Goal: Information Seeking & Learning: Learn about a topic

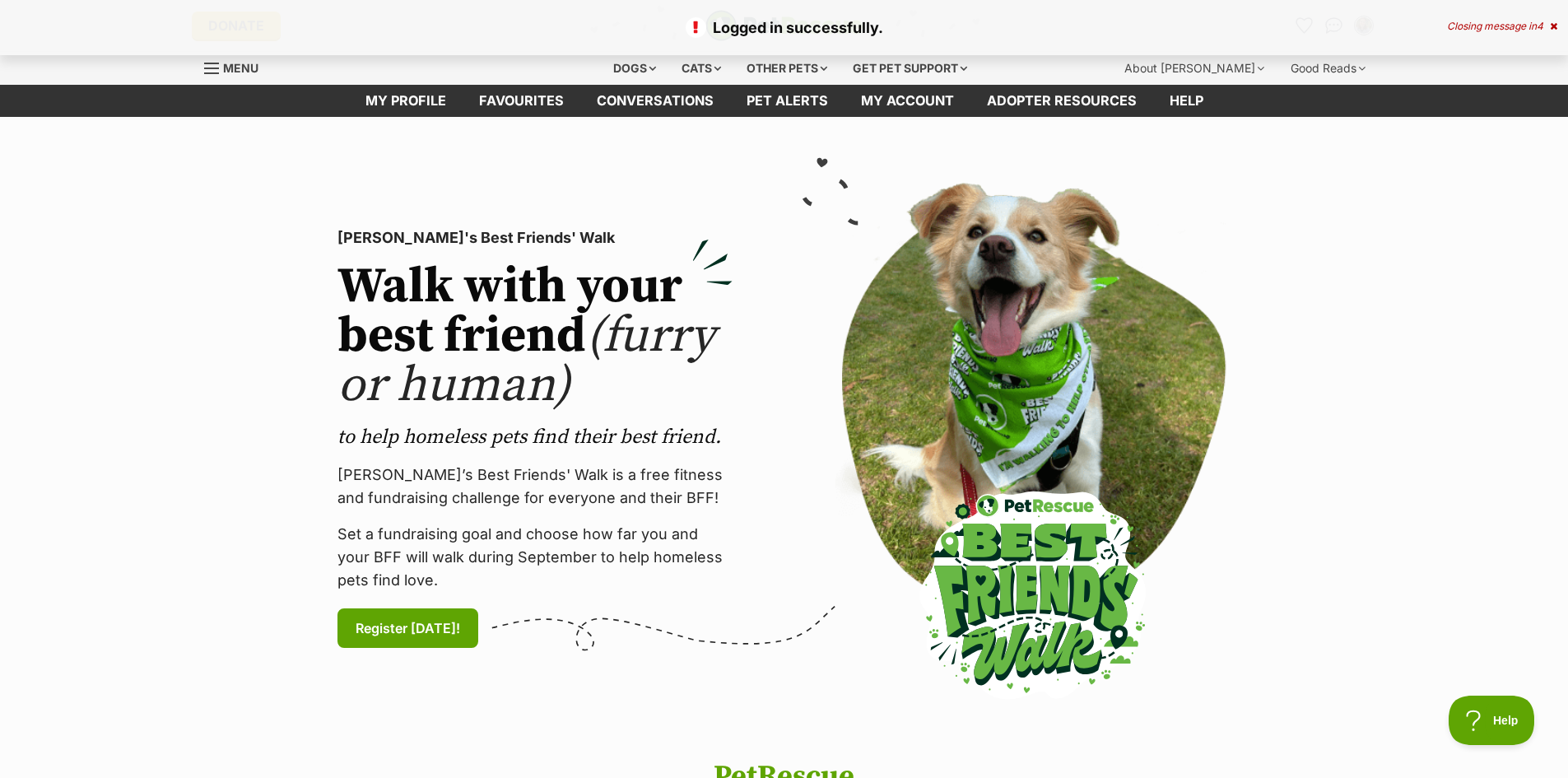
click at [1542, 19] on span "4" at bounding box center [1539, 25] width 7 height 13
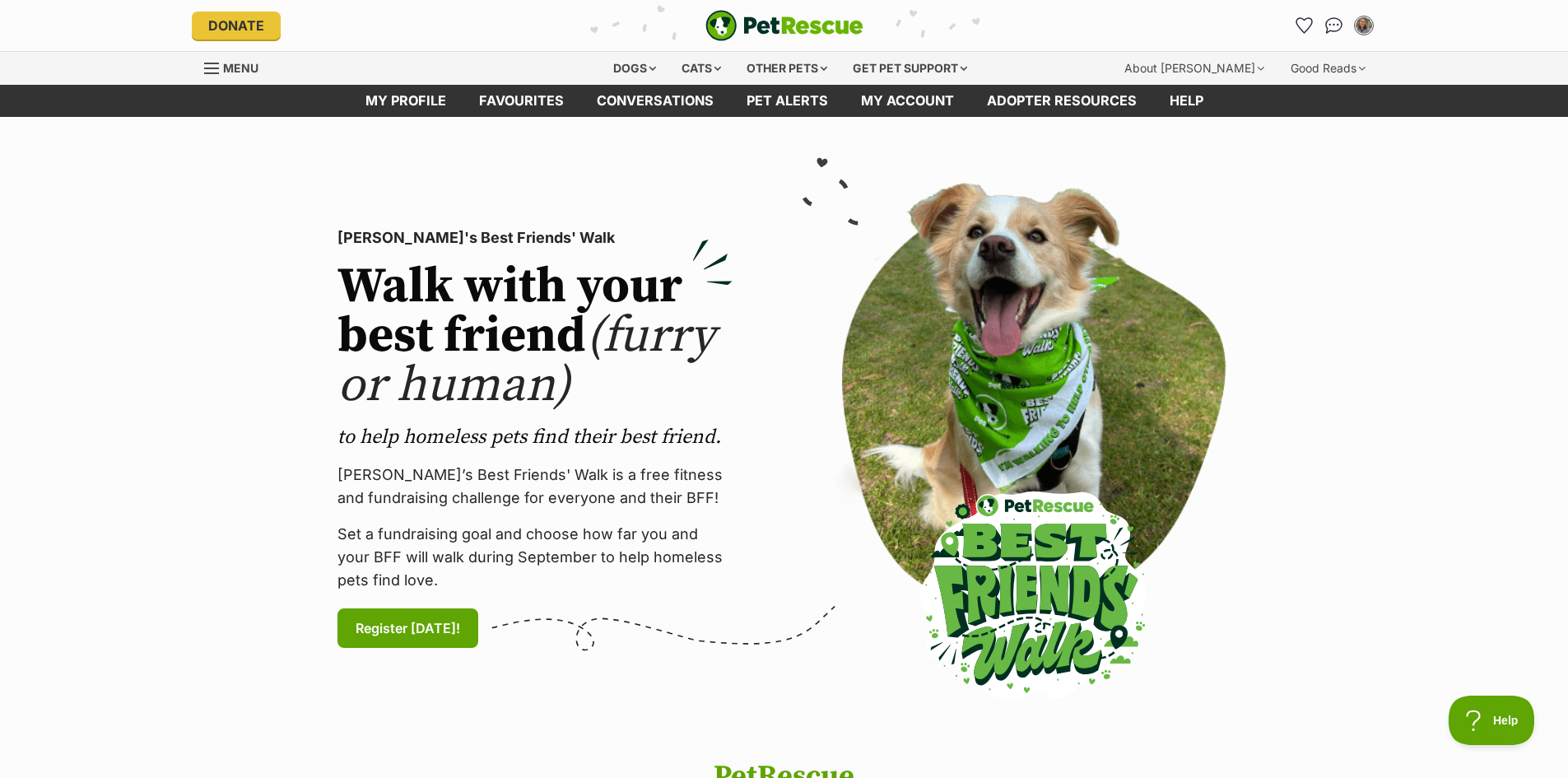
click at [1289, 21] on div "My account [PERSON_NAME] Edit profile Log out Pet alerts Pet alert matches Acco…" at bounding box center [1179, 25] width 395 height 26
click at [1297, 24] on icon "Favourites" at bounding box center [1303, 25] width 22 height 21
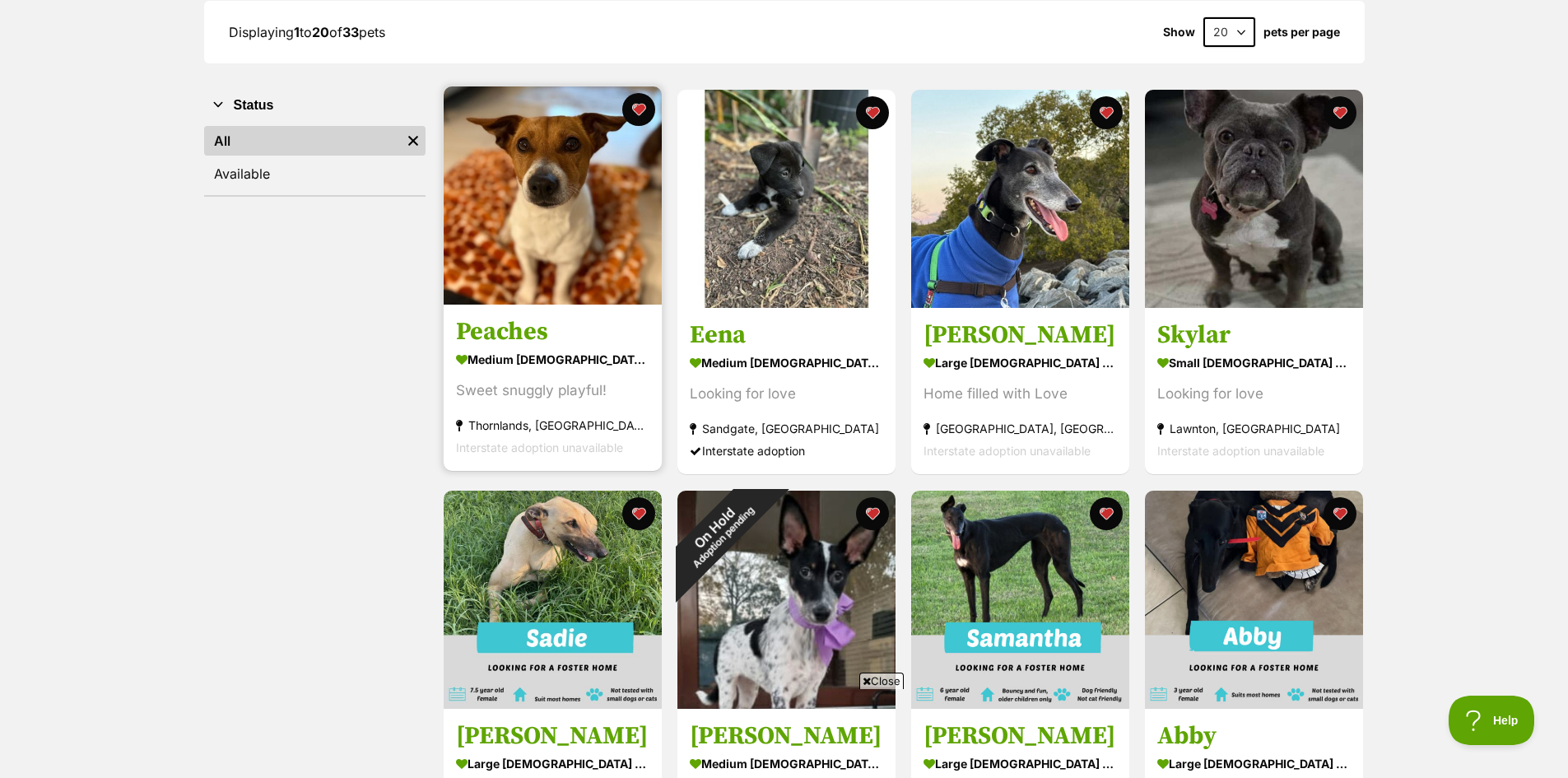
scroll to position [82, 0]
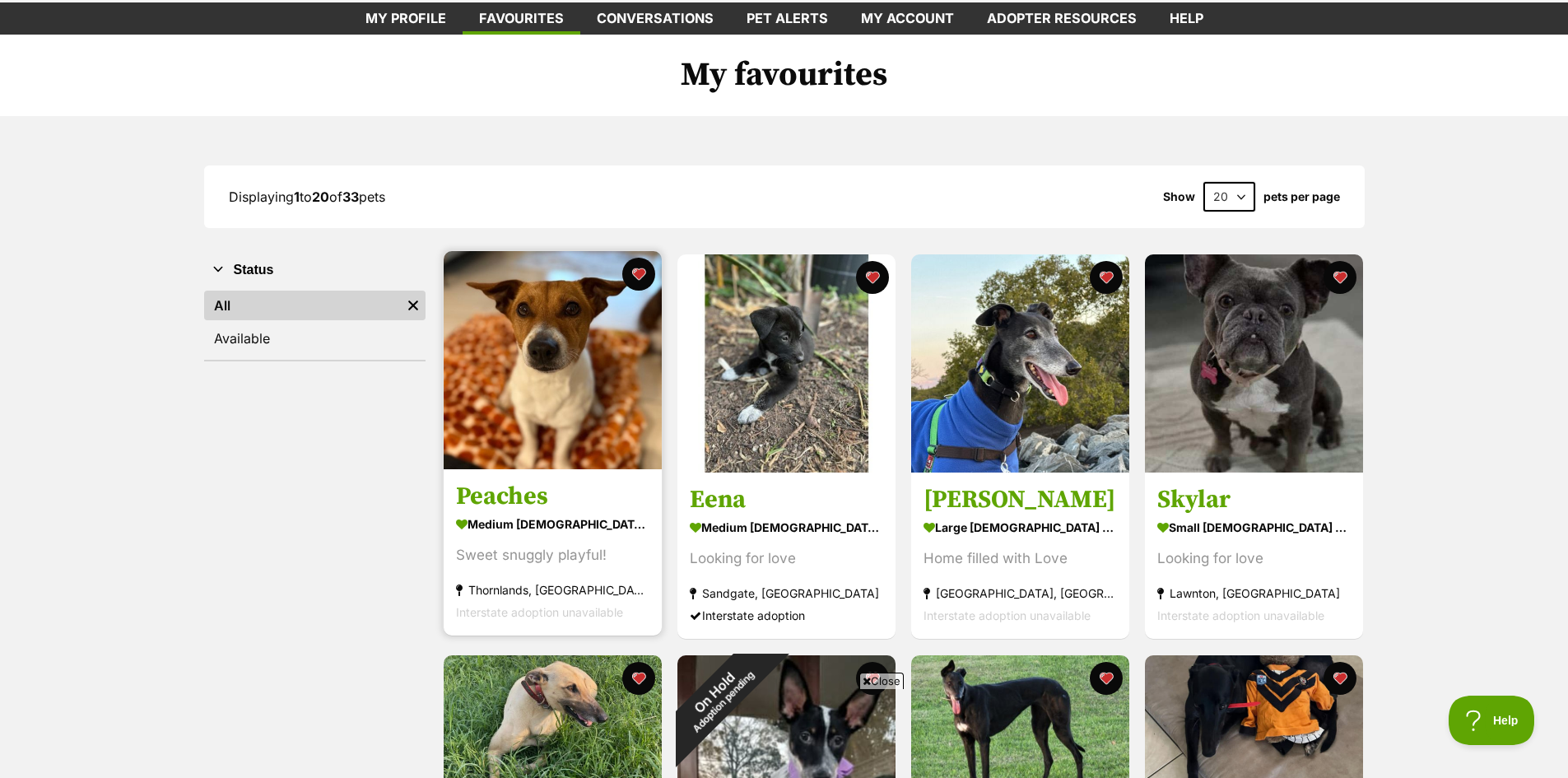
click at [611, 348] on img at bounding box center [552, 360] width 218 height 218
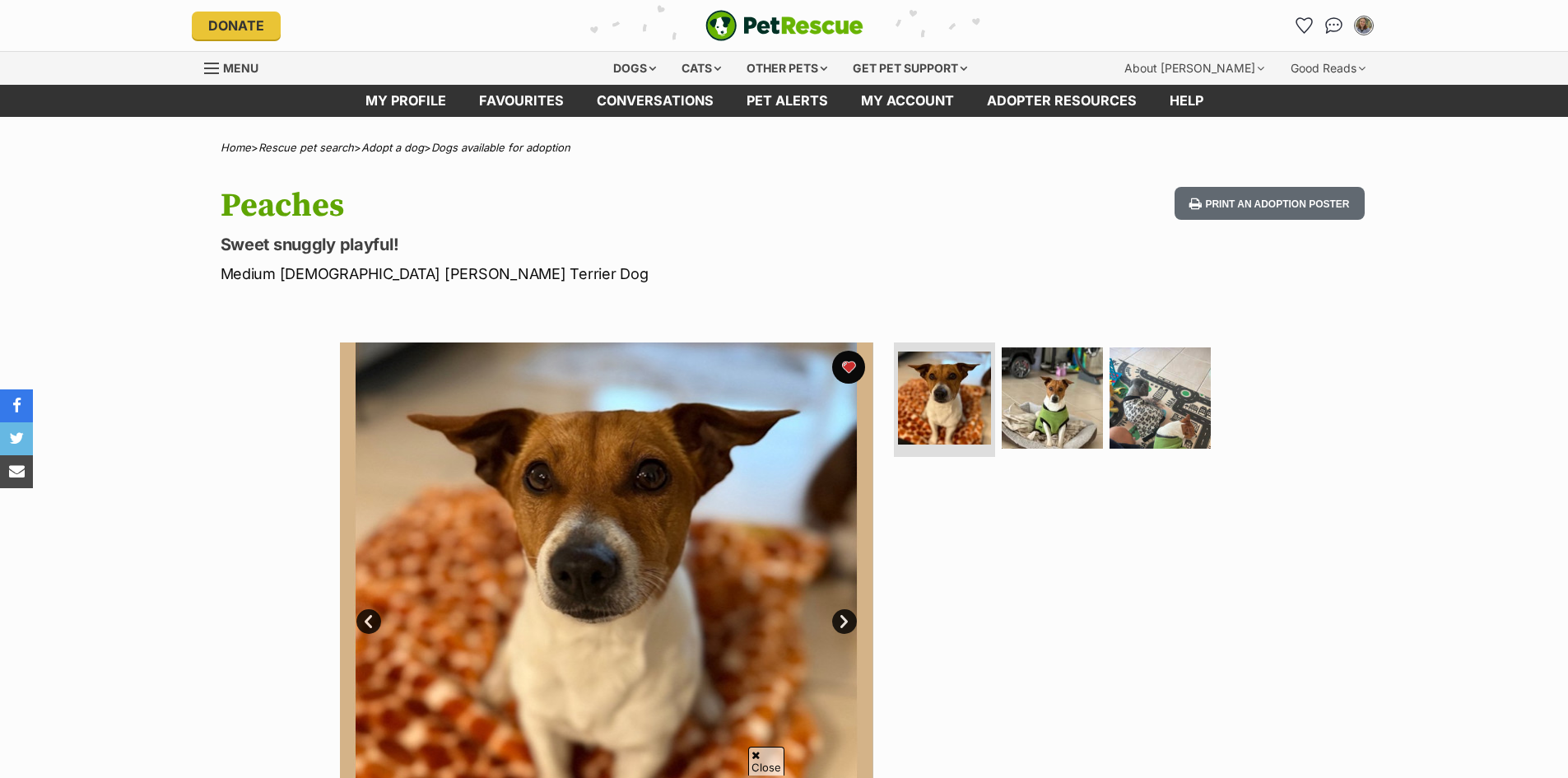
scroll to position [82, 0]
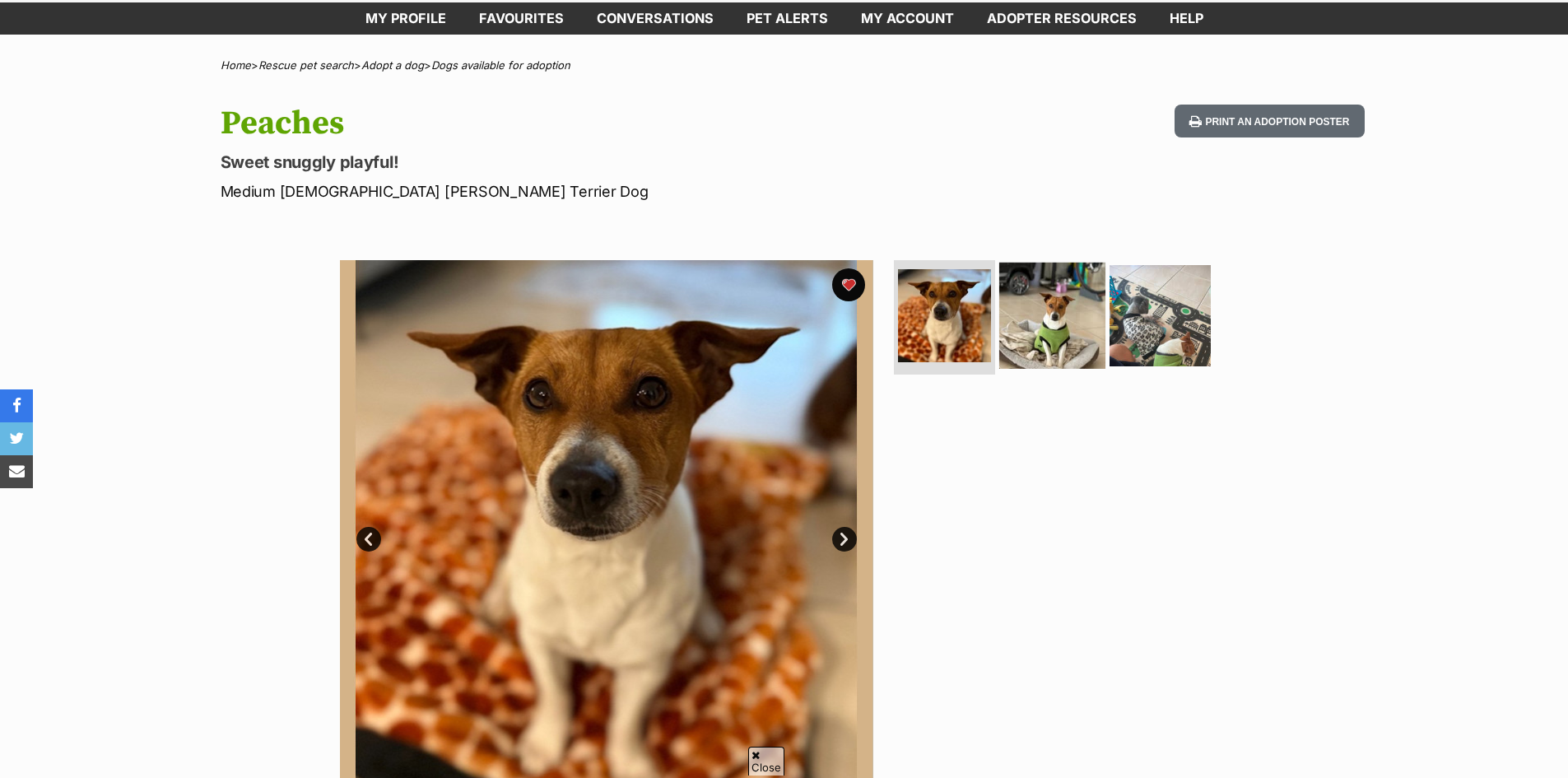
click at [1073, 330] on img at bounding box center [1052, 315] width 106 height 106
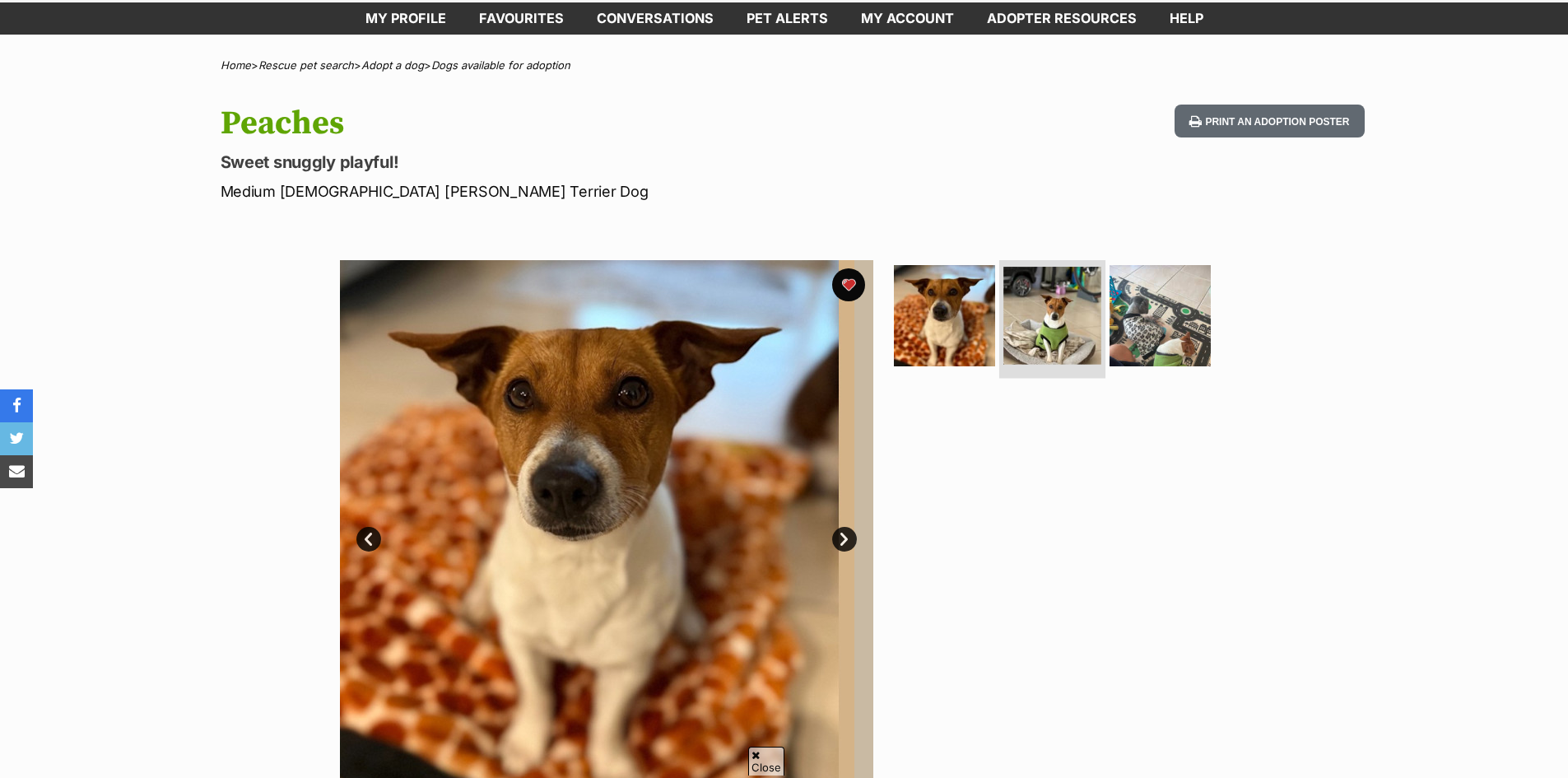
scroll to position [0, 0]
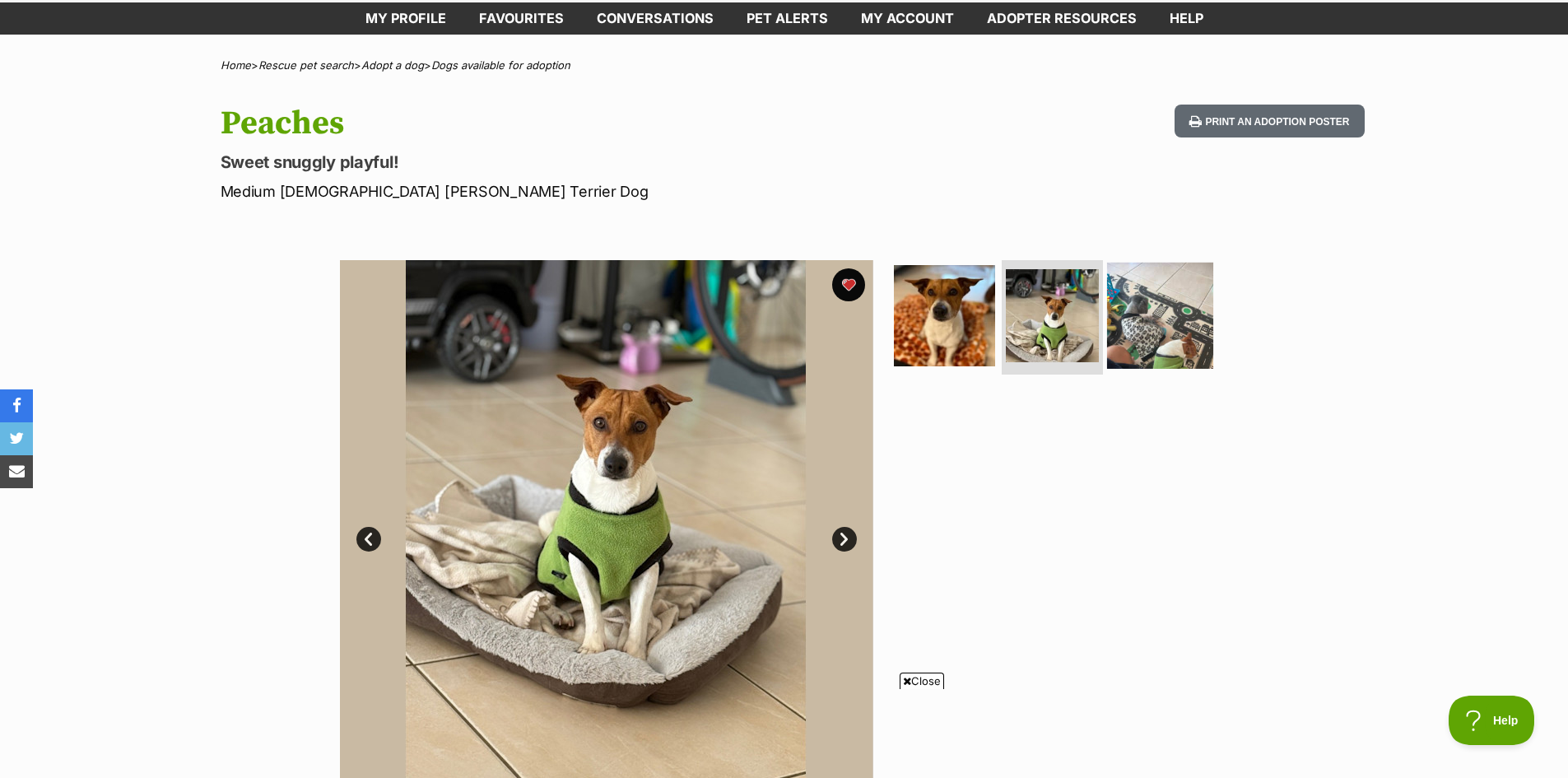
click at [1144, 333] on img at bounding box center [1160, 315] width 106 height 106
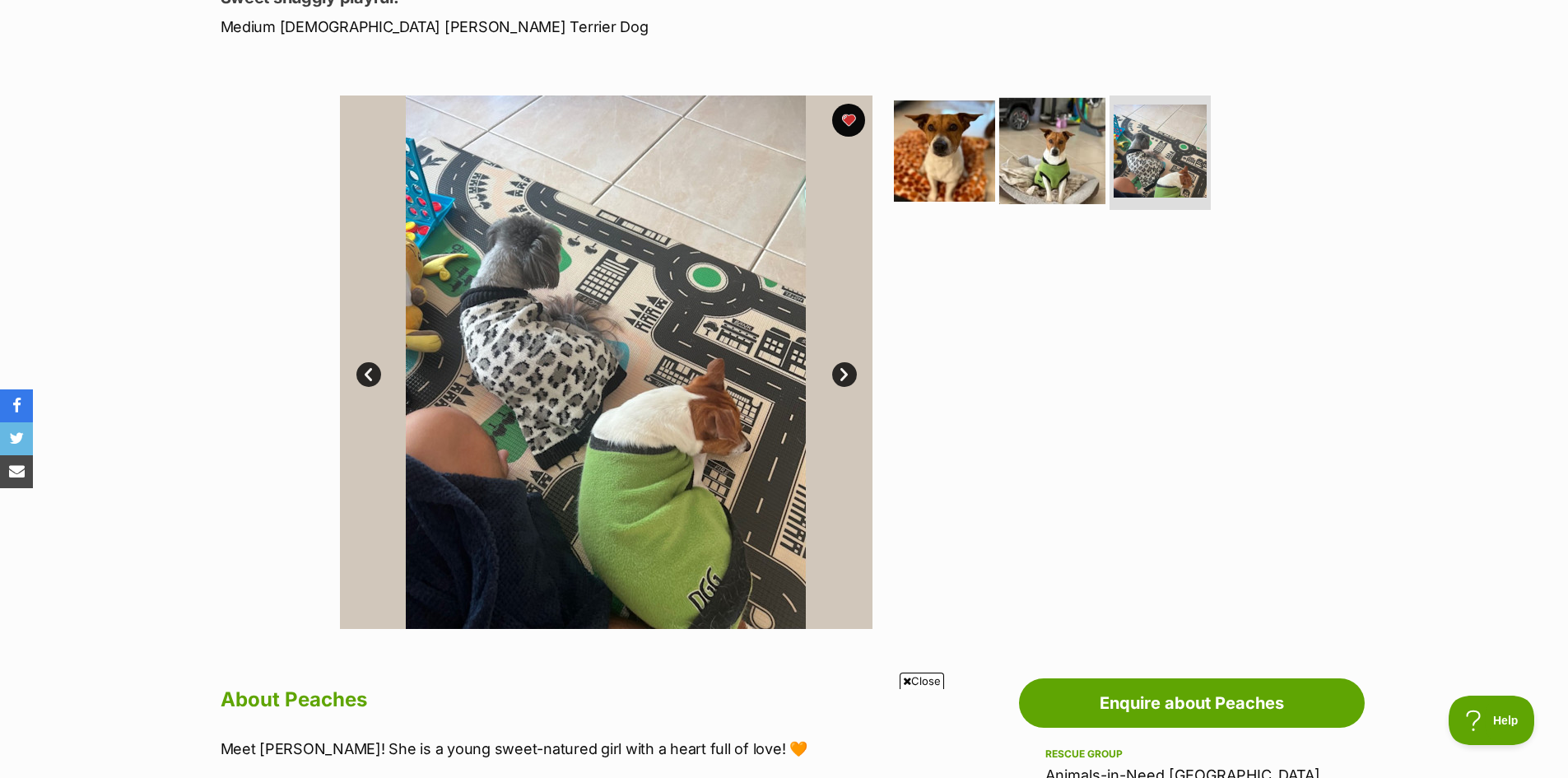
drag, startPoint x: 1053, startPoint y: 173, endPoint x: 1039, endPoint y: 164, distance: 16.6
click at [1054, 173] on img at bounding box center [1052, 151] width 106 height 106
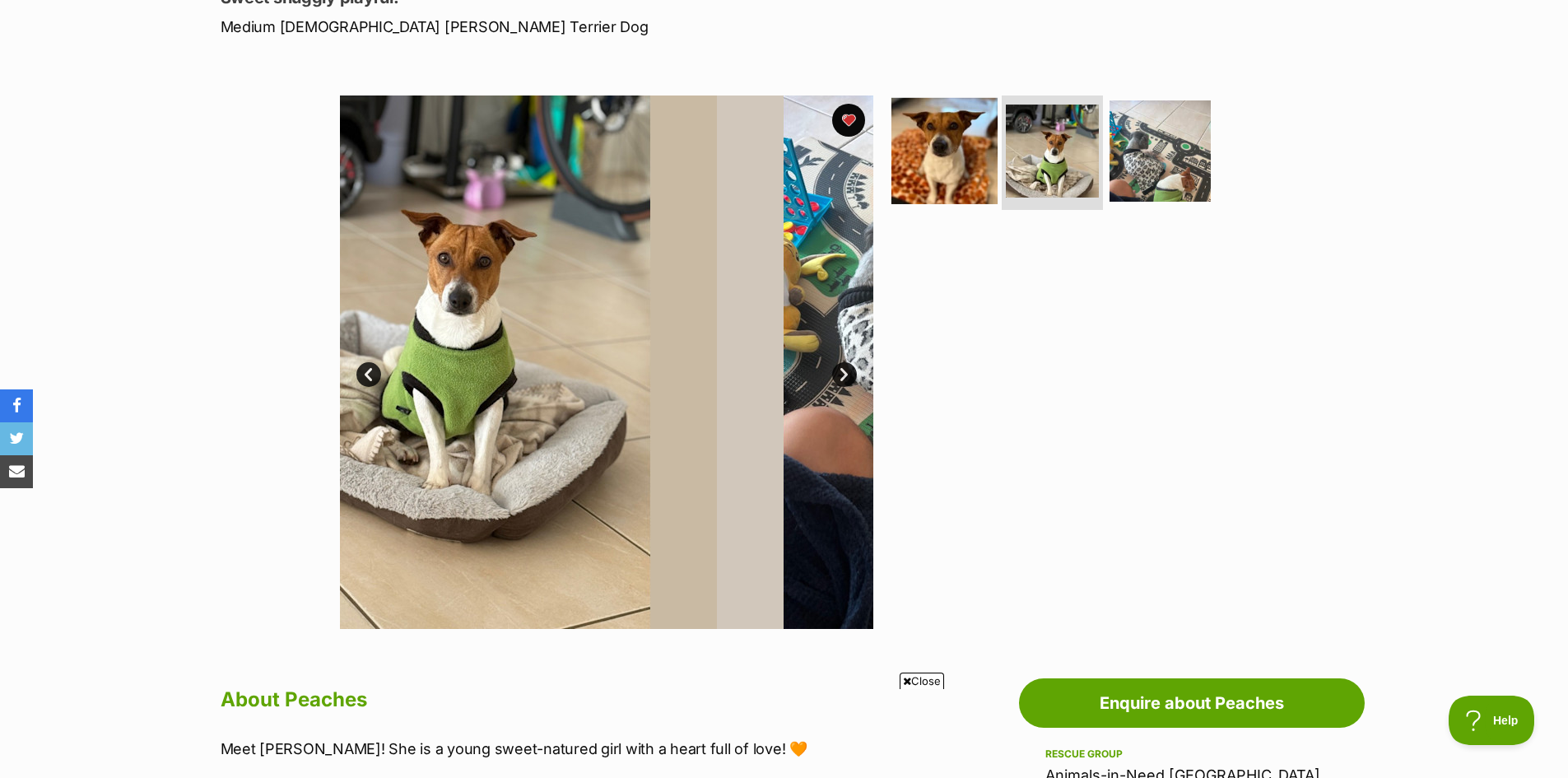
click at [932, 180] on img at bounding box center [944, 151] width 106 height 106
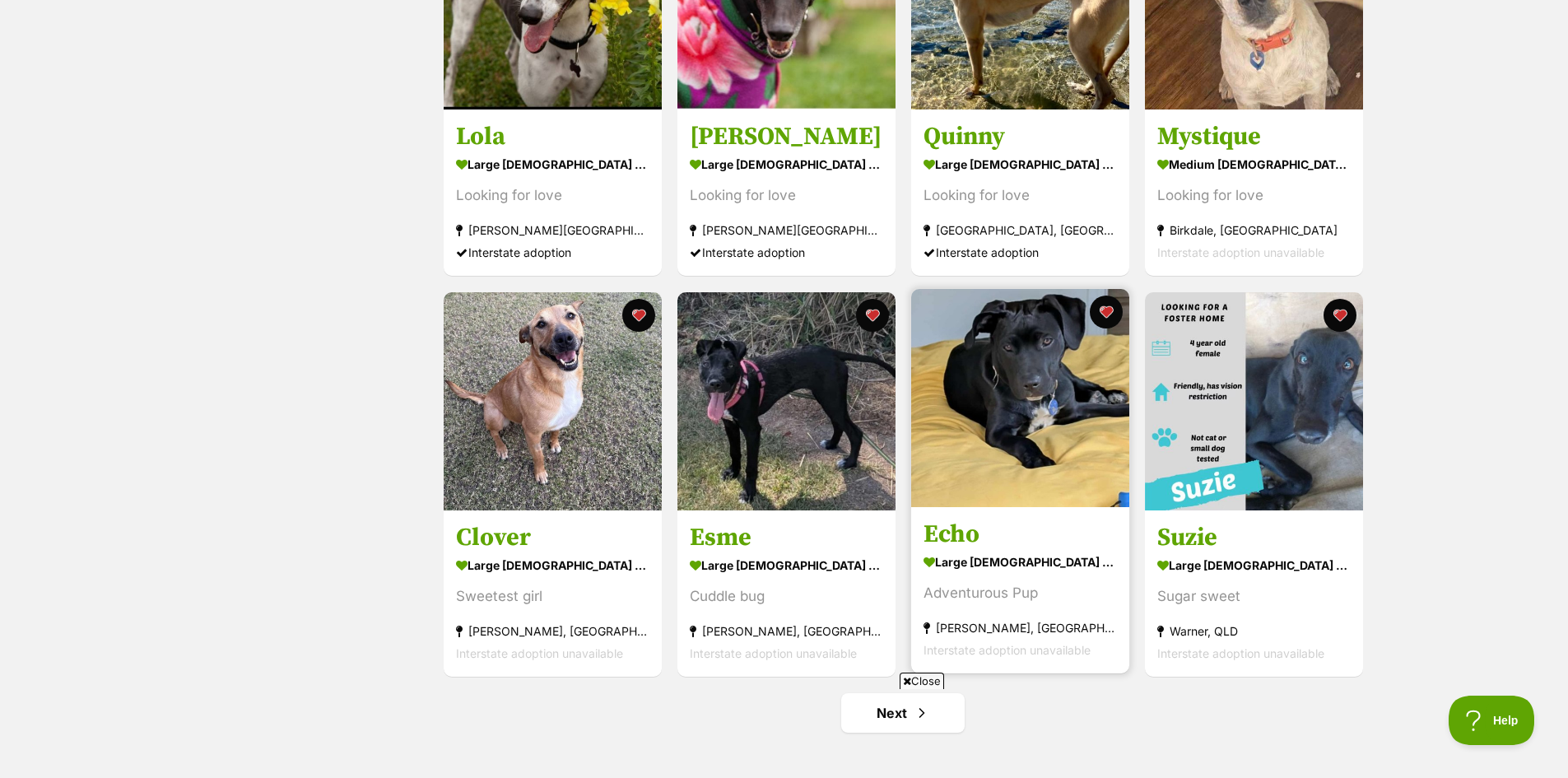
scroll to position [1810, 0]
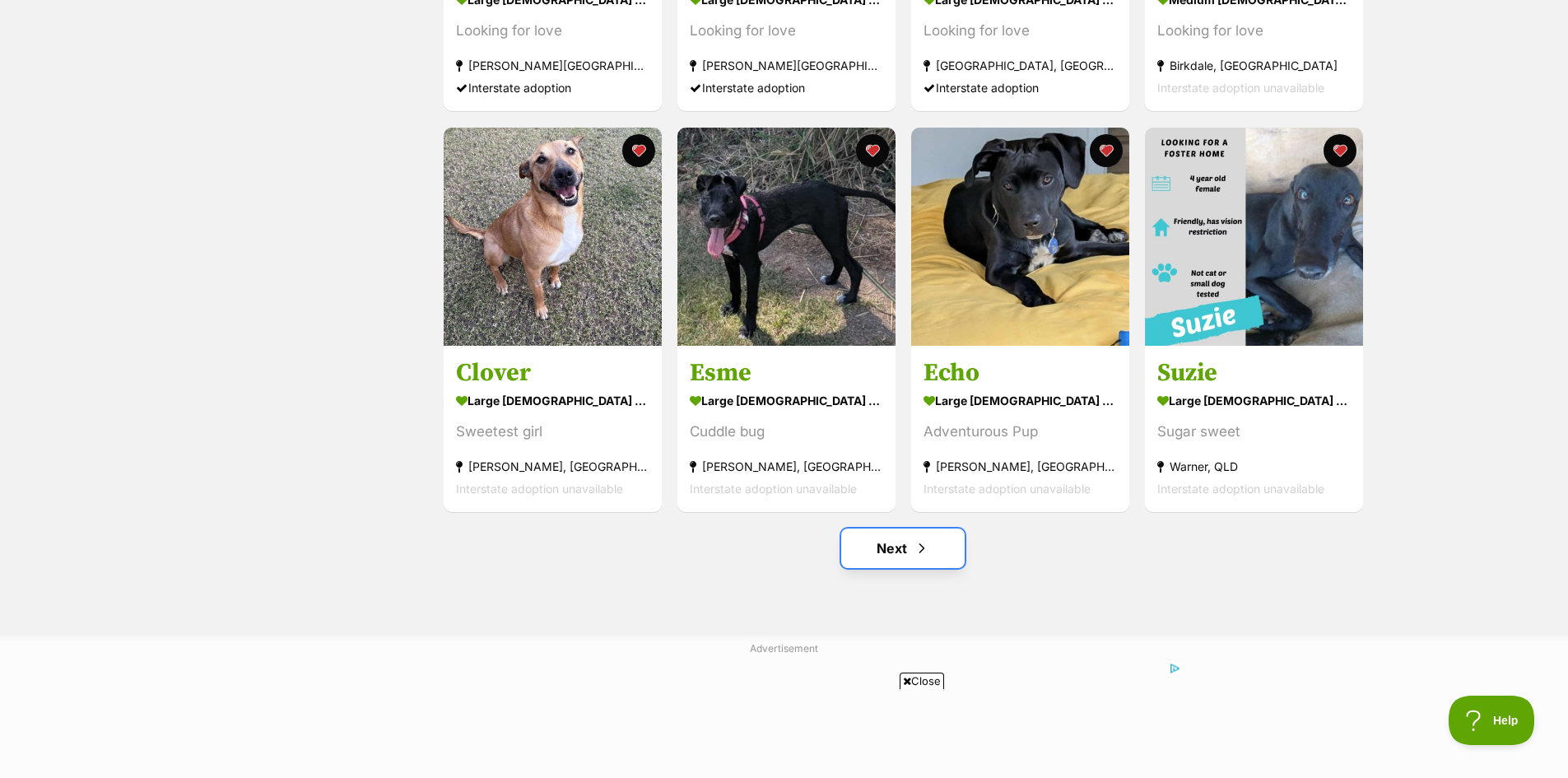
drag, startPoint x: 895, startPoint y: 554, endPoint x: 886, endPoint y: 560, distance: 10.8
click at [894, 555] on link "Next" at bounding box center [903, 547] width 124 height 40
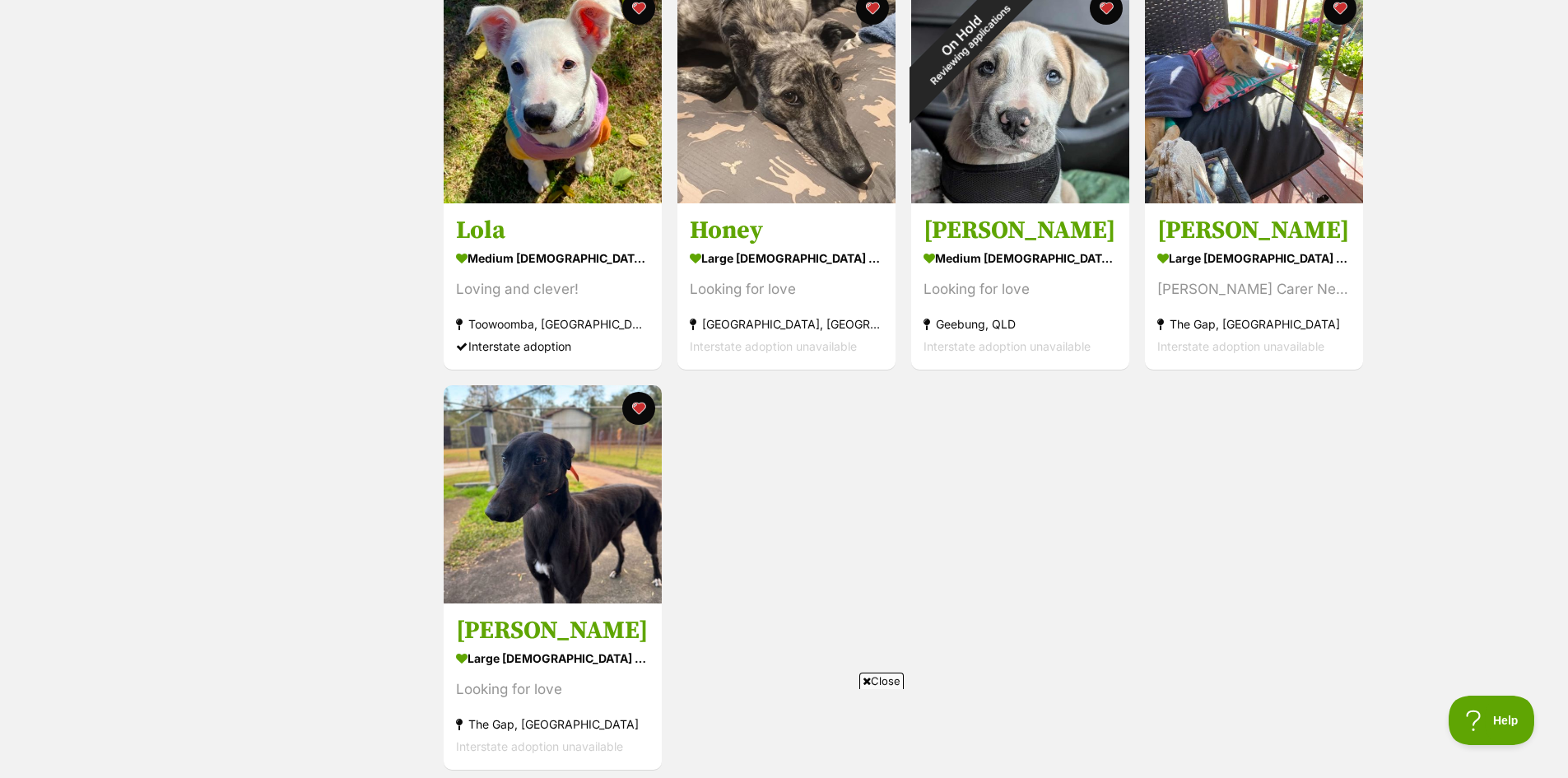
scroll to position [1399, 0]
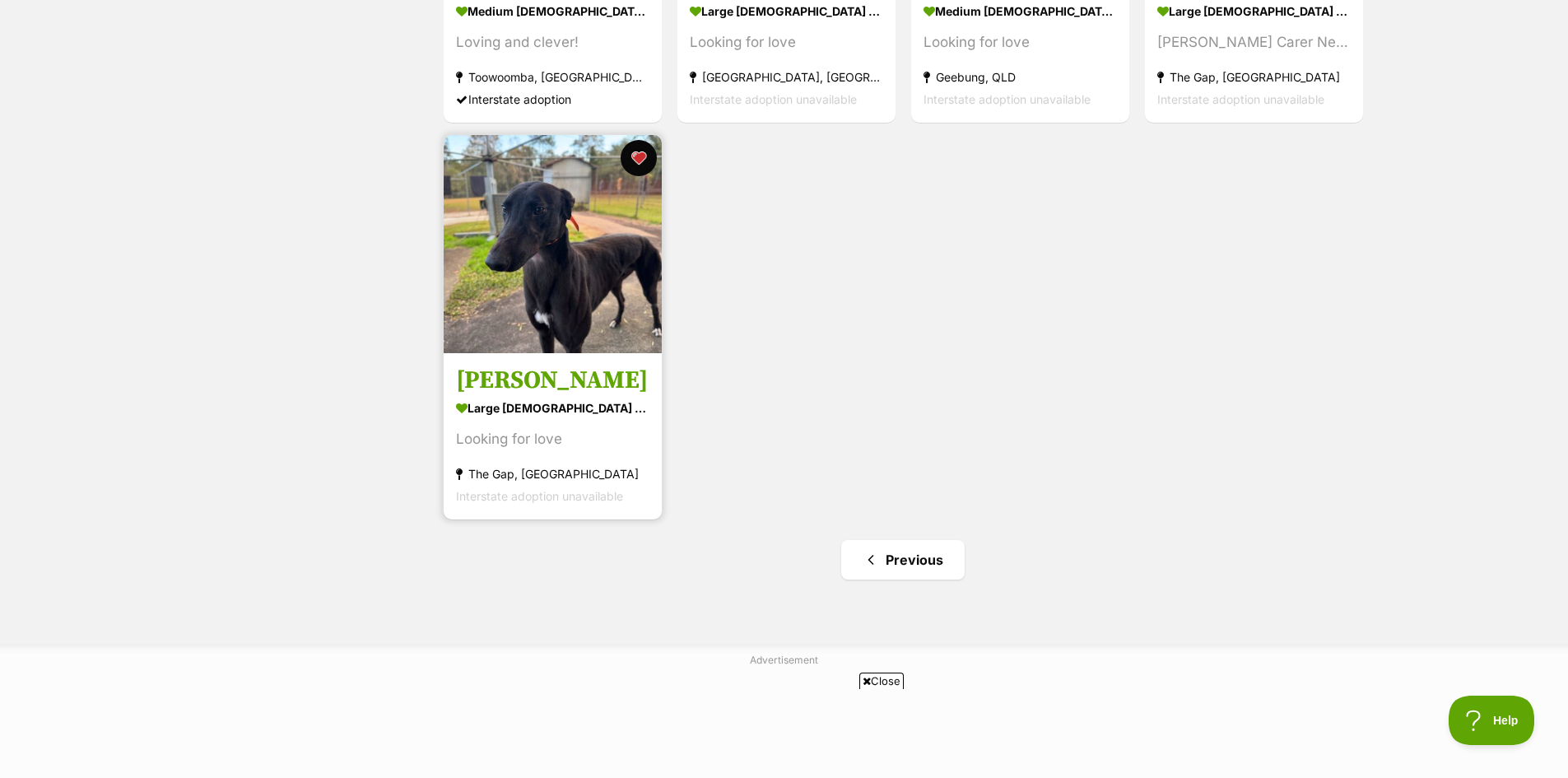
click at [638, 153] on button "favourite" at bounding box center [639, 158] width 37 height 37
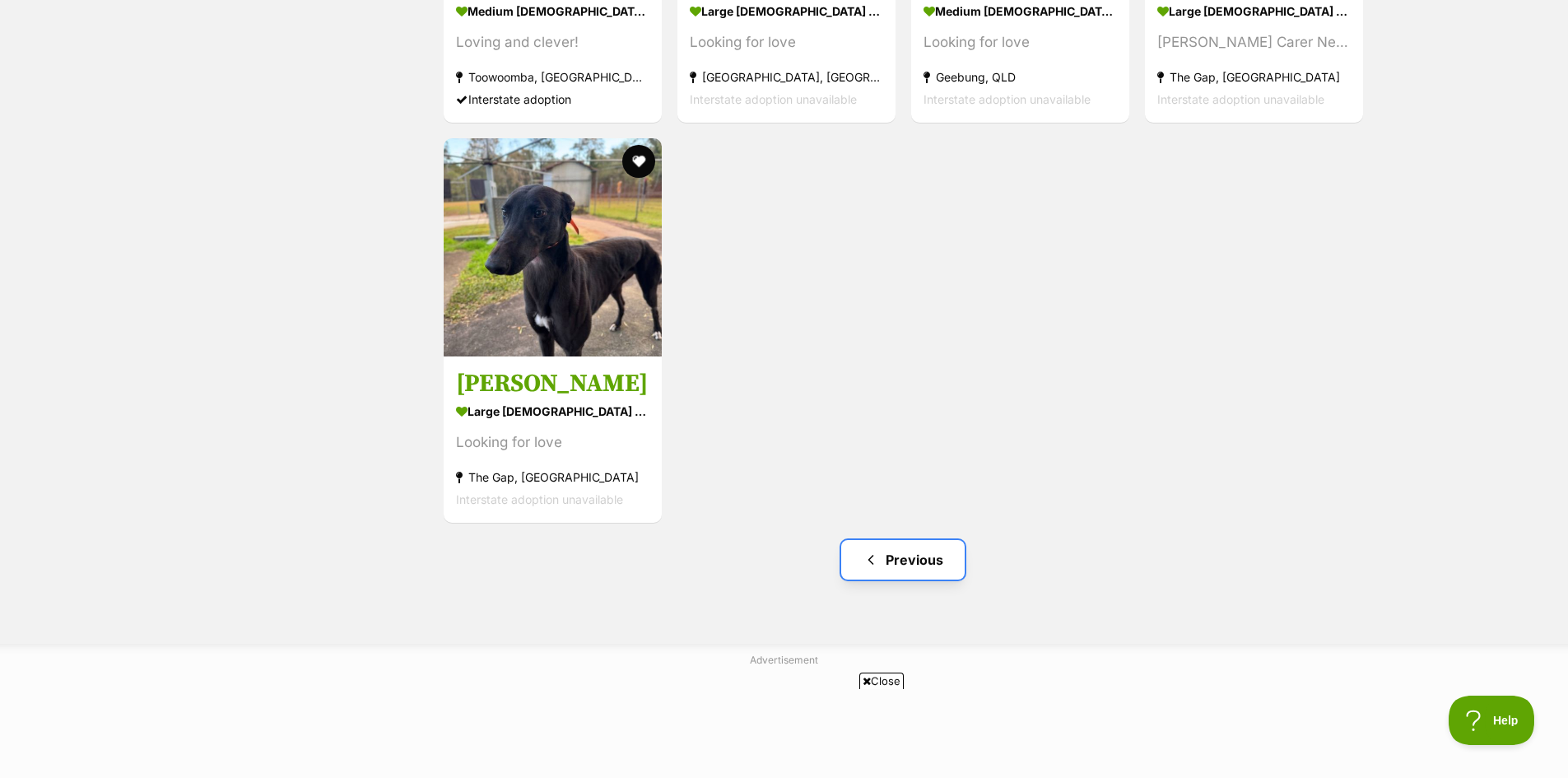
click at [923, 555] on link "Previous" at bounding box center [903, 559] width 124 height 40
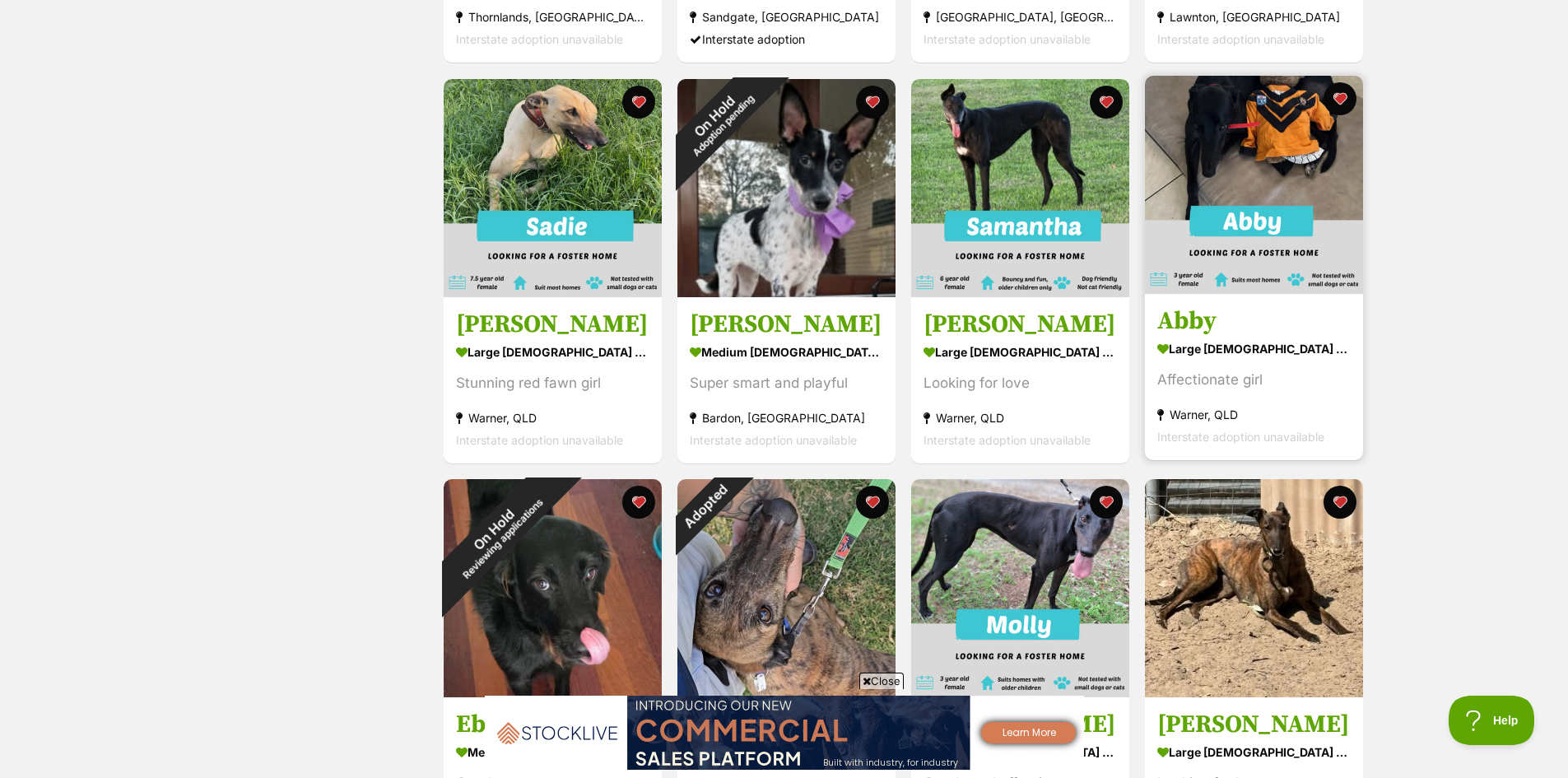
scroll to position [822, 0]
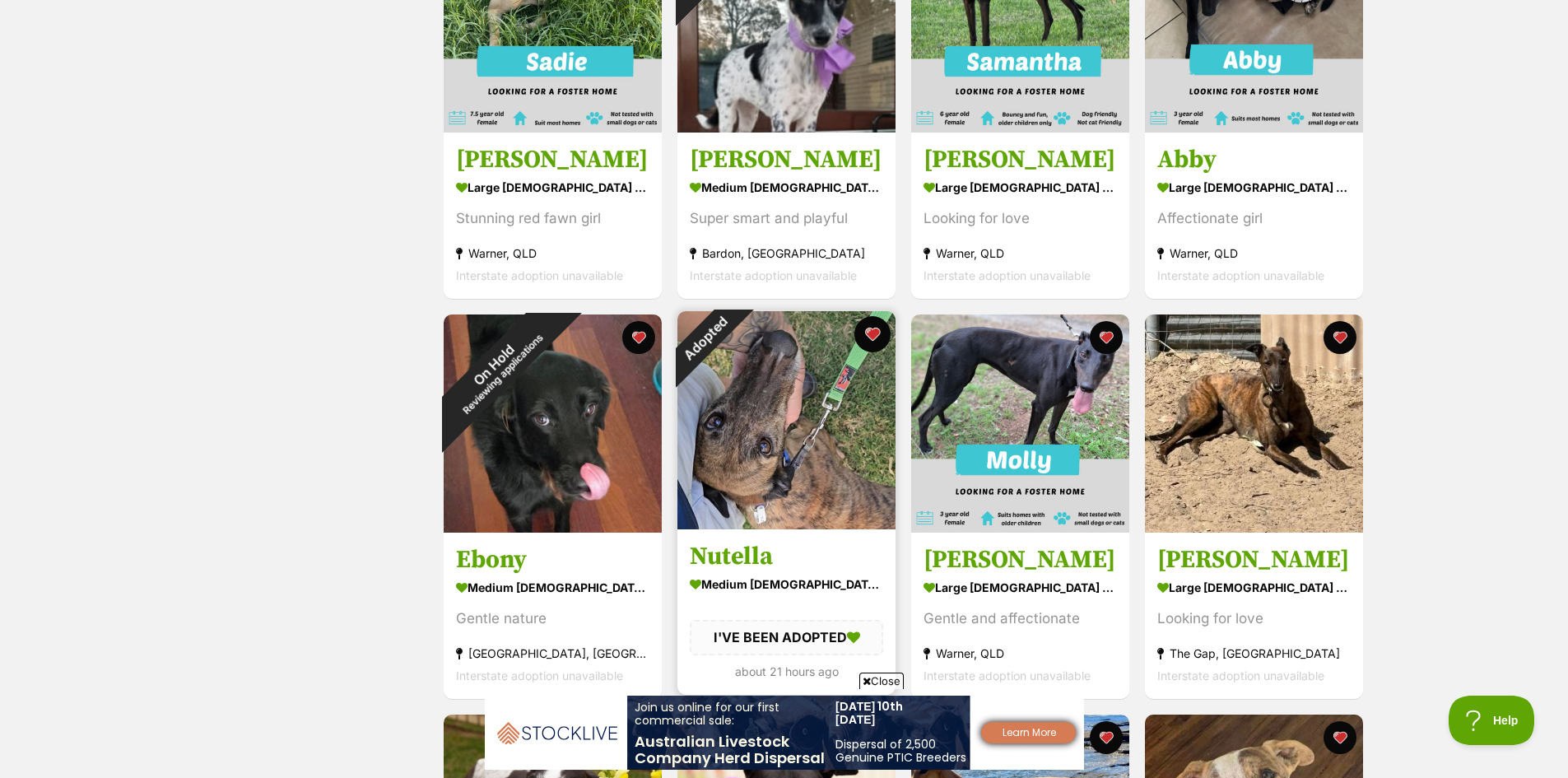
click at [869, 336] on button "favourite" at bounding box center [873, 334] width 37 height 37
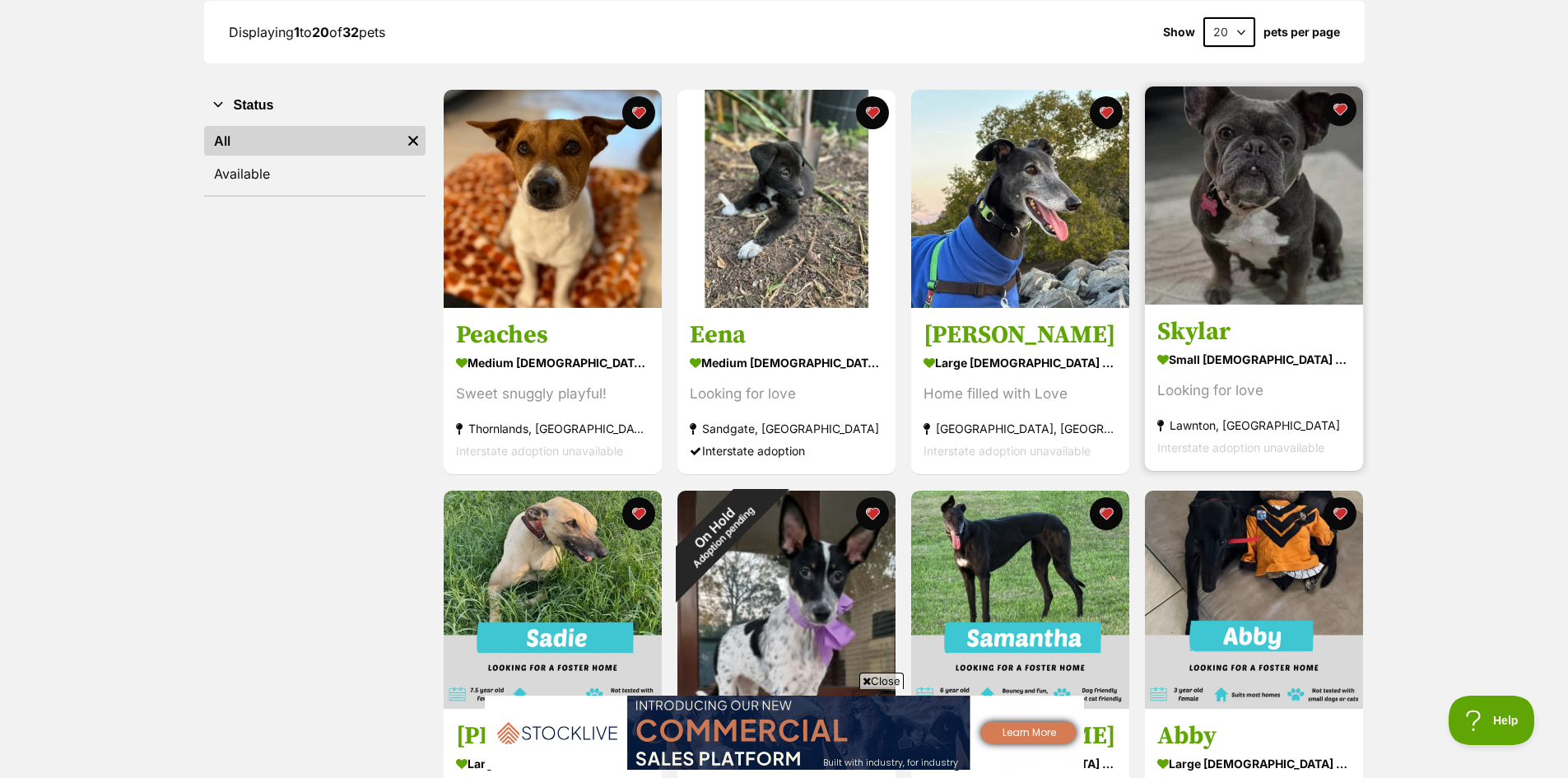
scroll to position [164, 0]
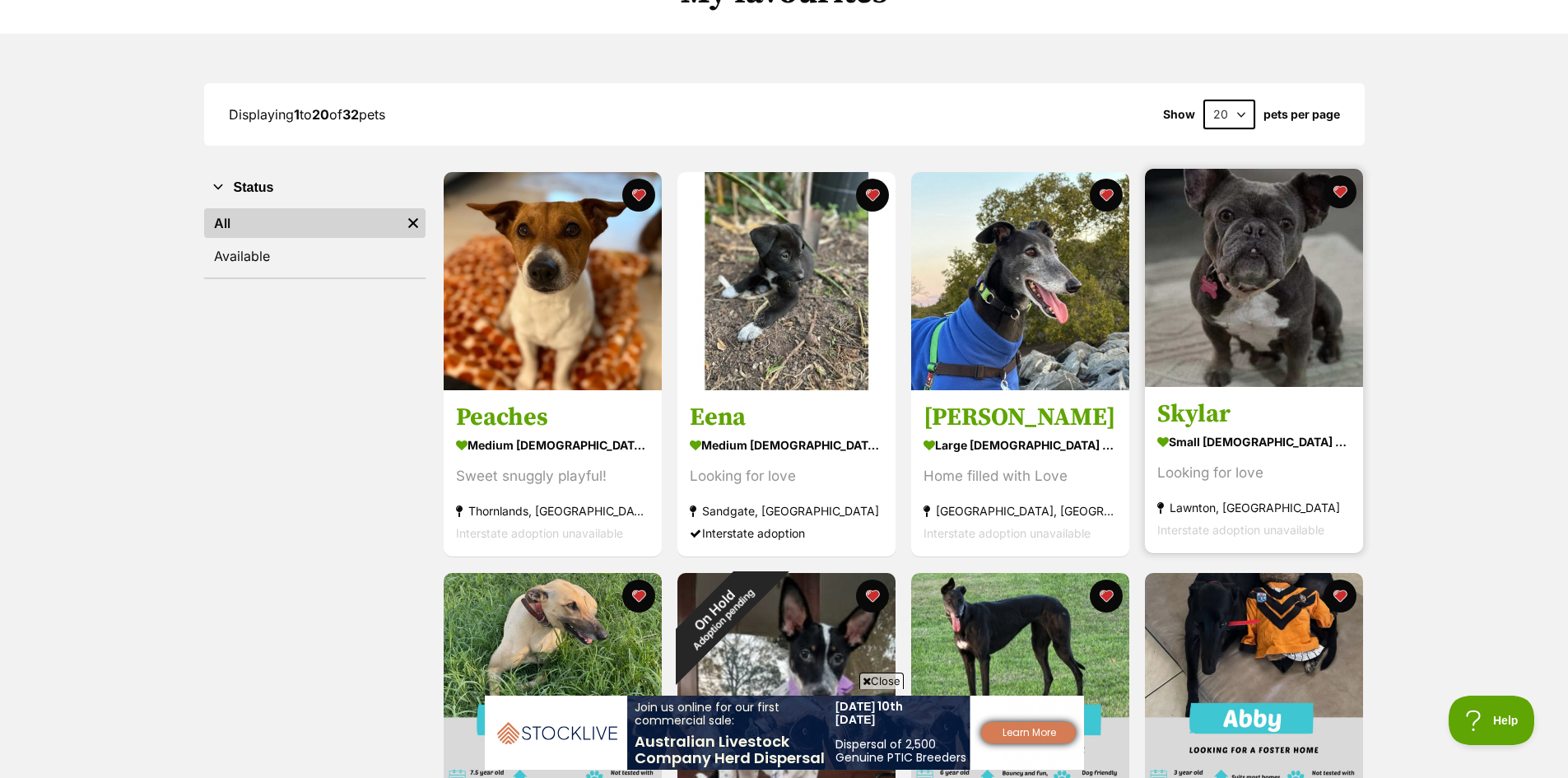
click at [1200, 380] on img at bounding box center [1254, 278] width 218 height 218
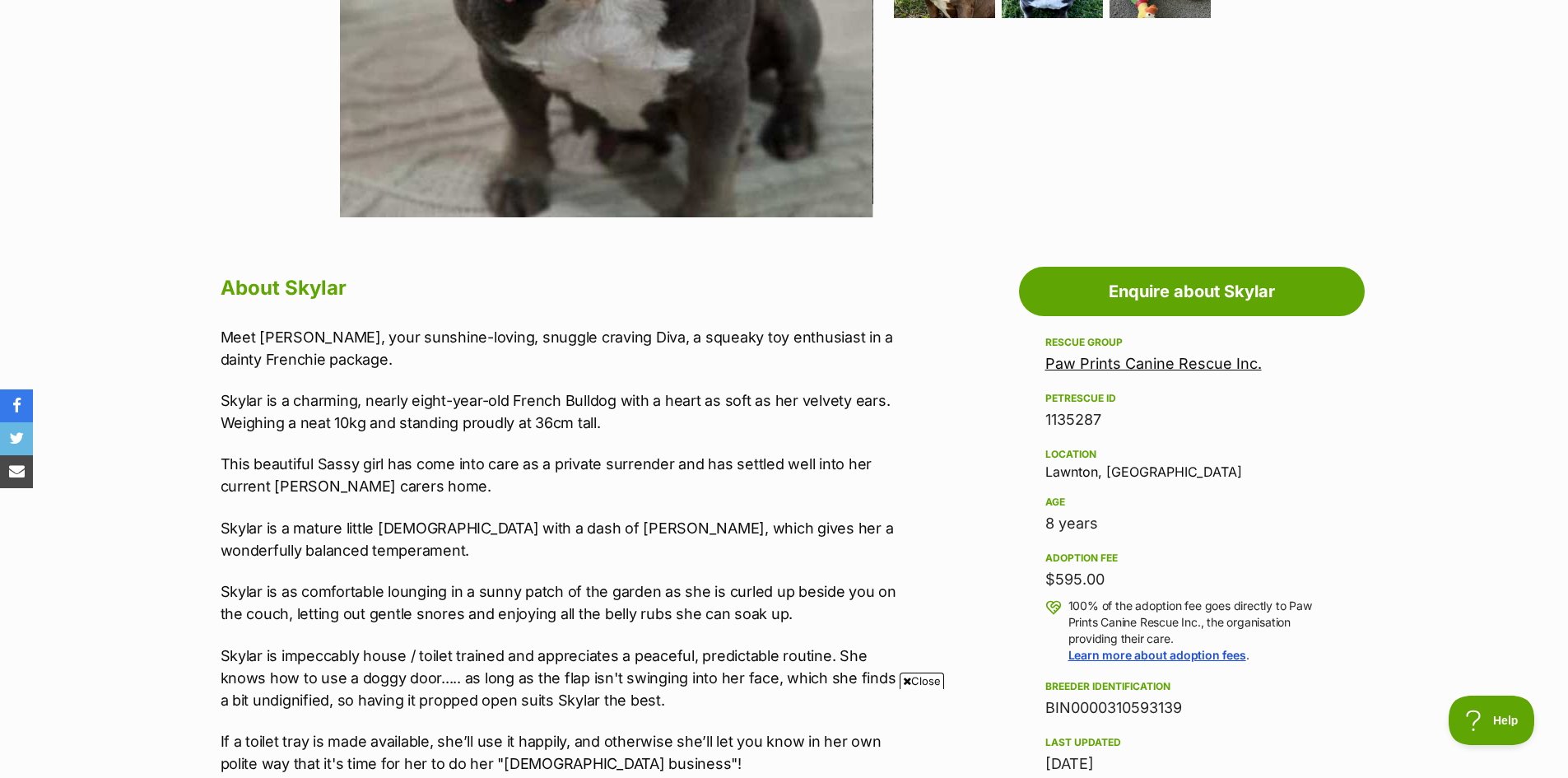
scroll to position [164, 0]
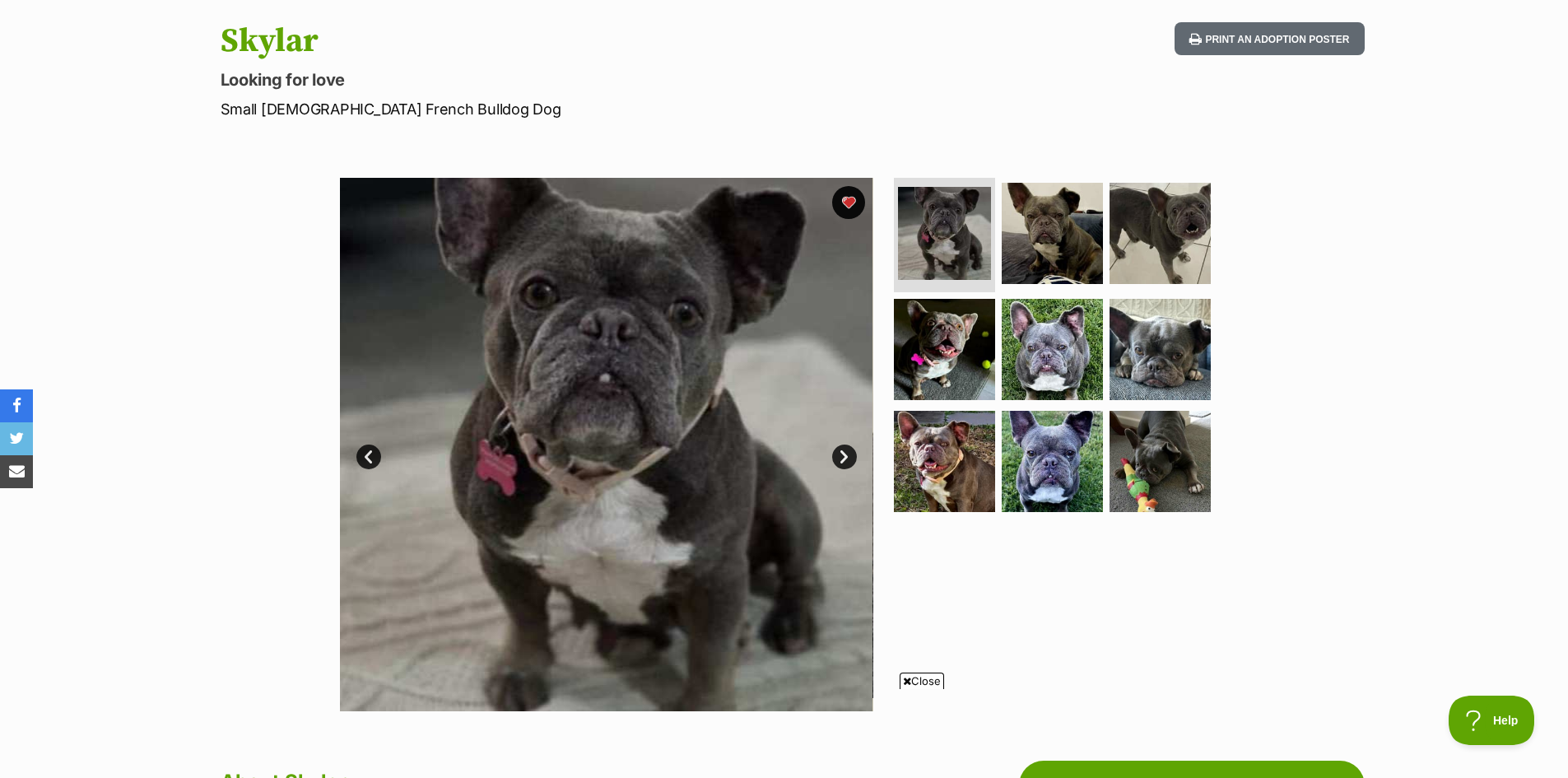
click at [846, 450] on link "Next" at bounding box center [845, 457] width 25 height 25
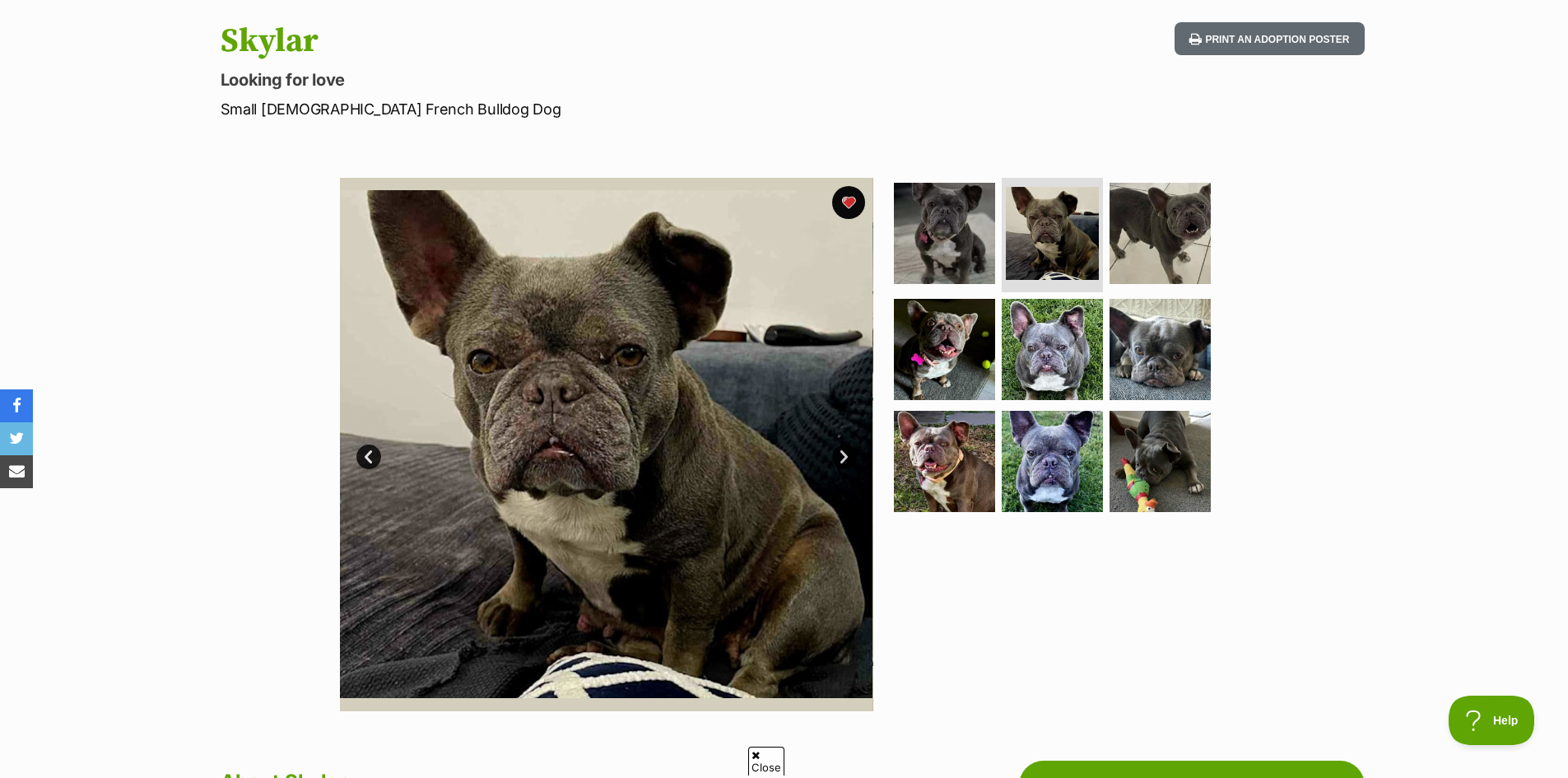
scroll to position [0, 0]
click at [845, 457] on link "Next" at bounding box center [845, 457] width 25 height 25
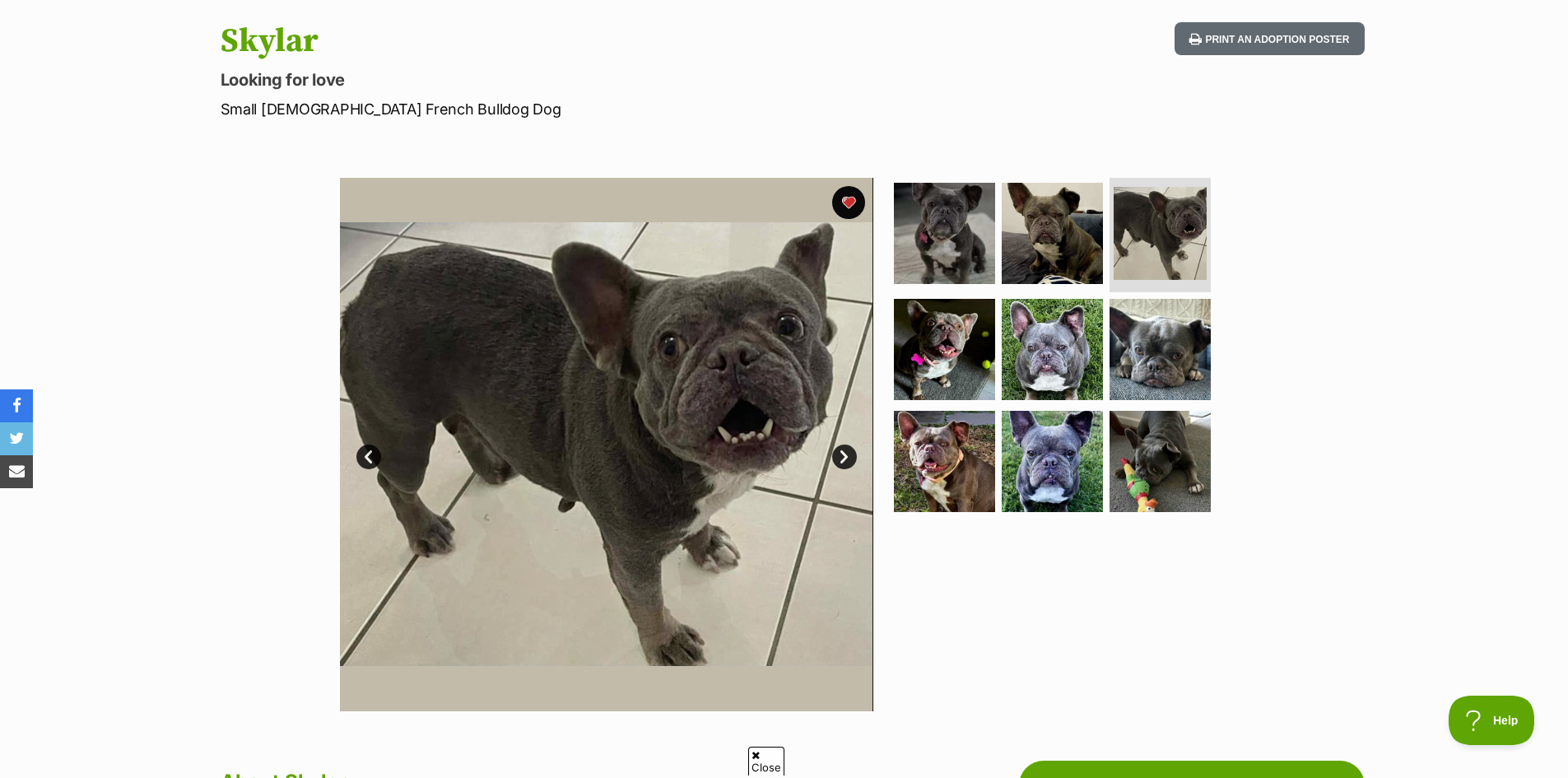
click at [845, 457] on link "Next" at bounding box center [845, 457] width 25 height 25
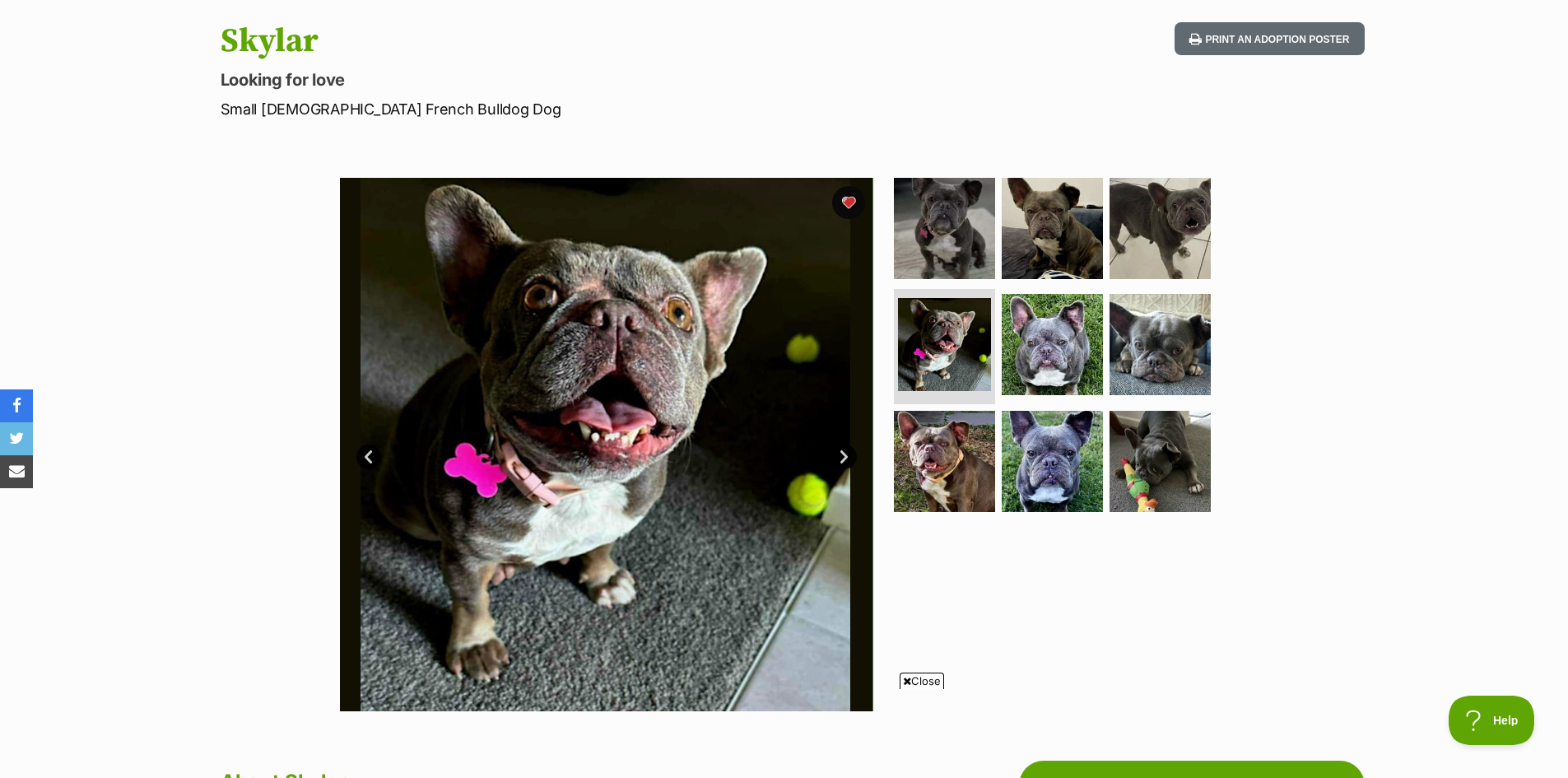
click at [845, 457] on link "Next" at bounding box center [845, 457] width 25 height 25
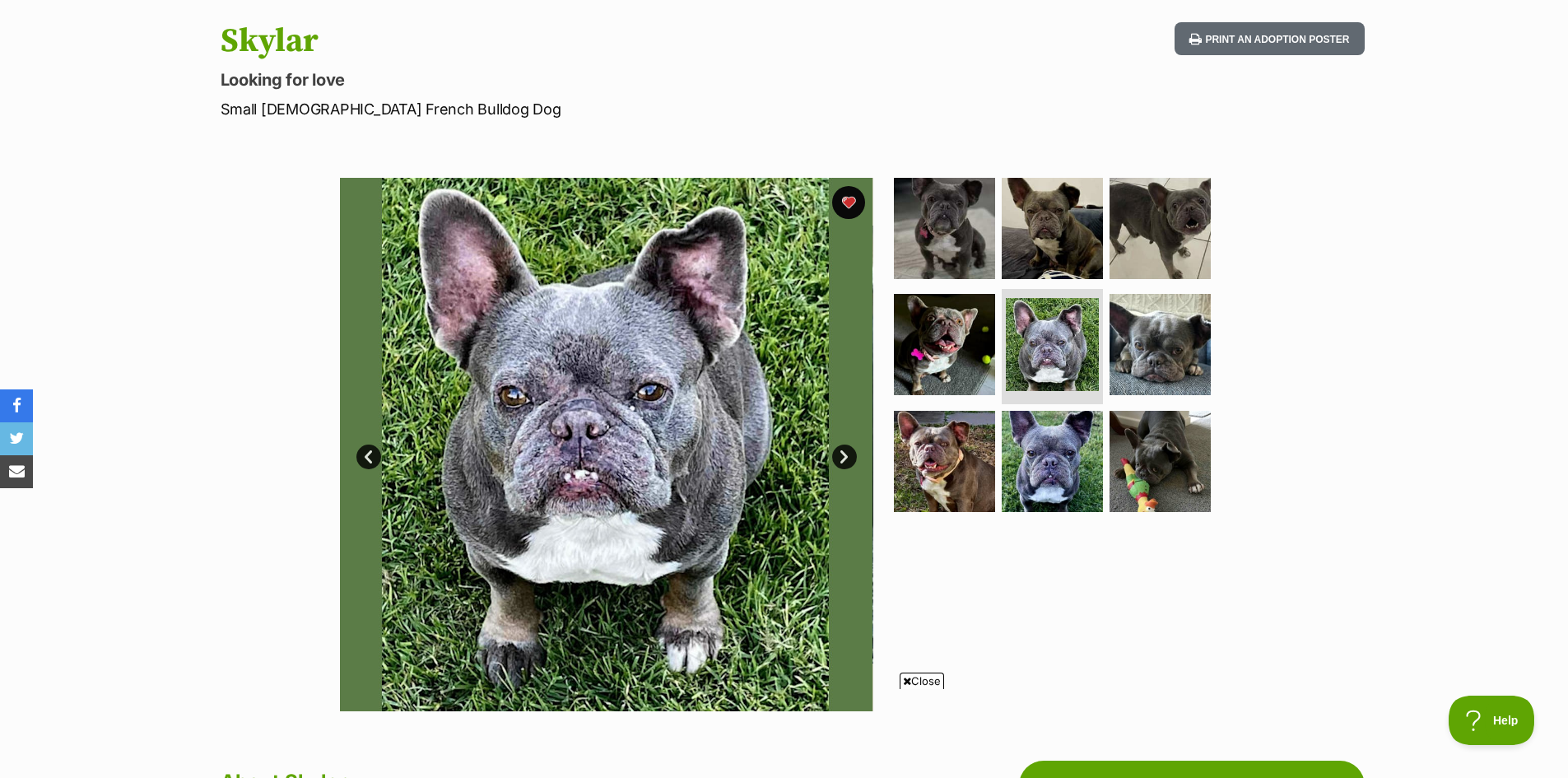
click at [845, 457] on link "Next" at bounding box center [845, 457] width 25 height 25
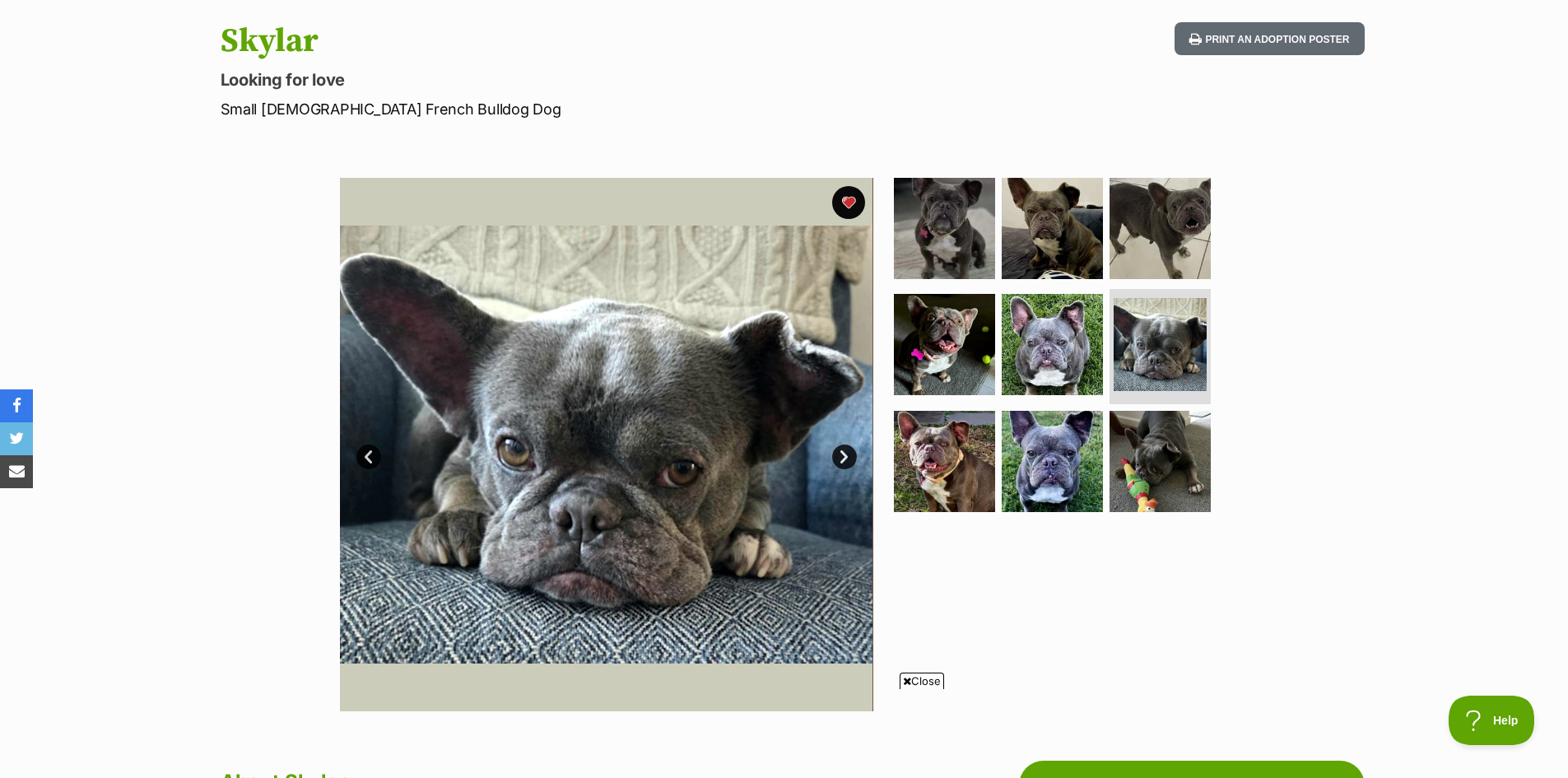
click at [836, 459] on link "Next" at bounding box center [845, 457] width 25 height 25
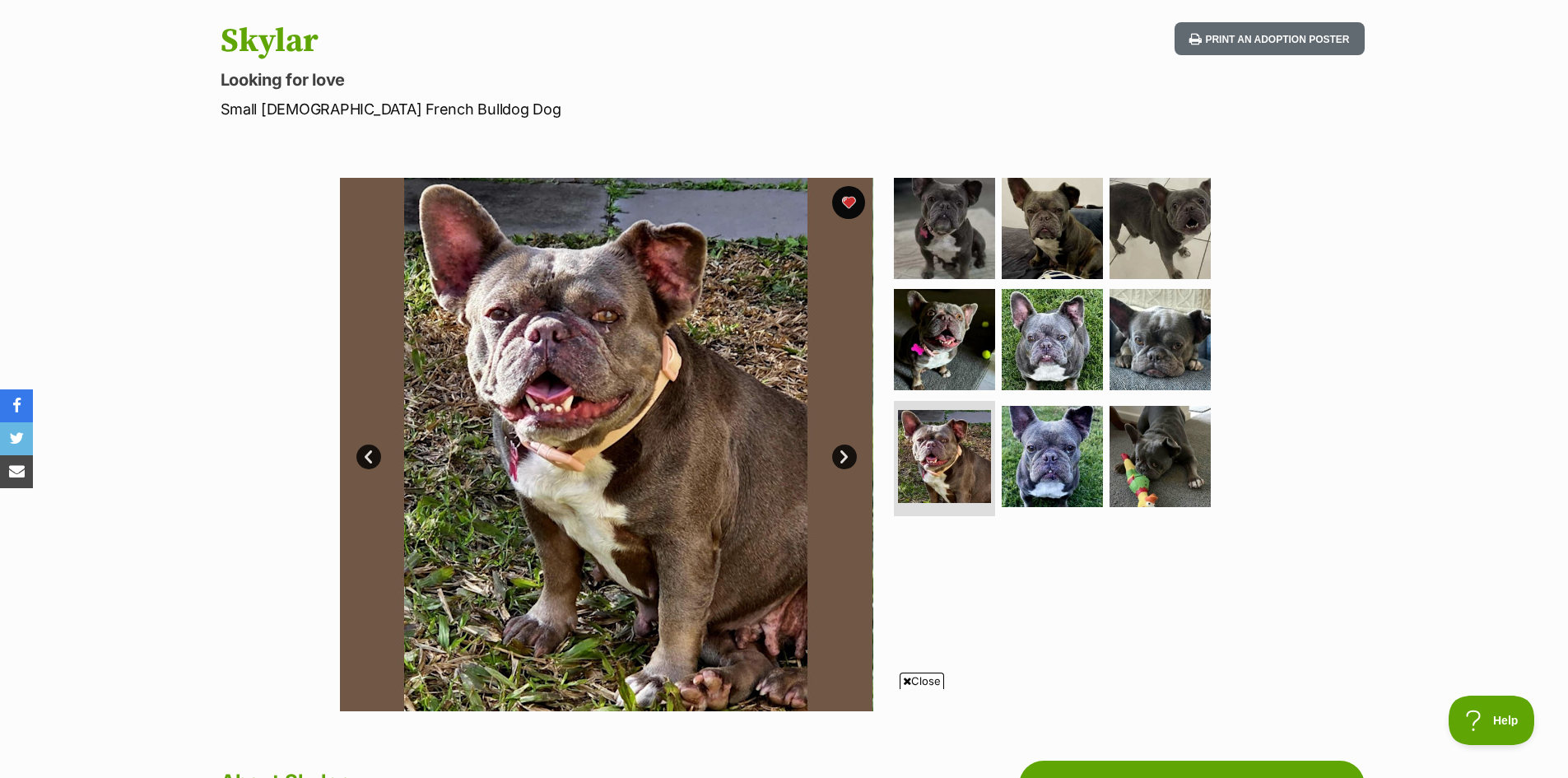
click at [836, 459] on link "Next" at bounding box center [845, 457] width 25 height 25
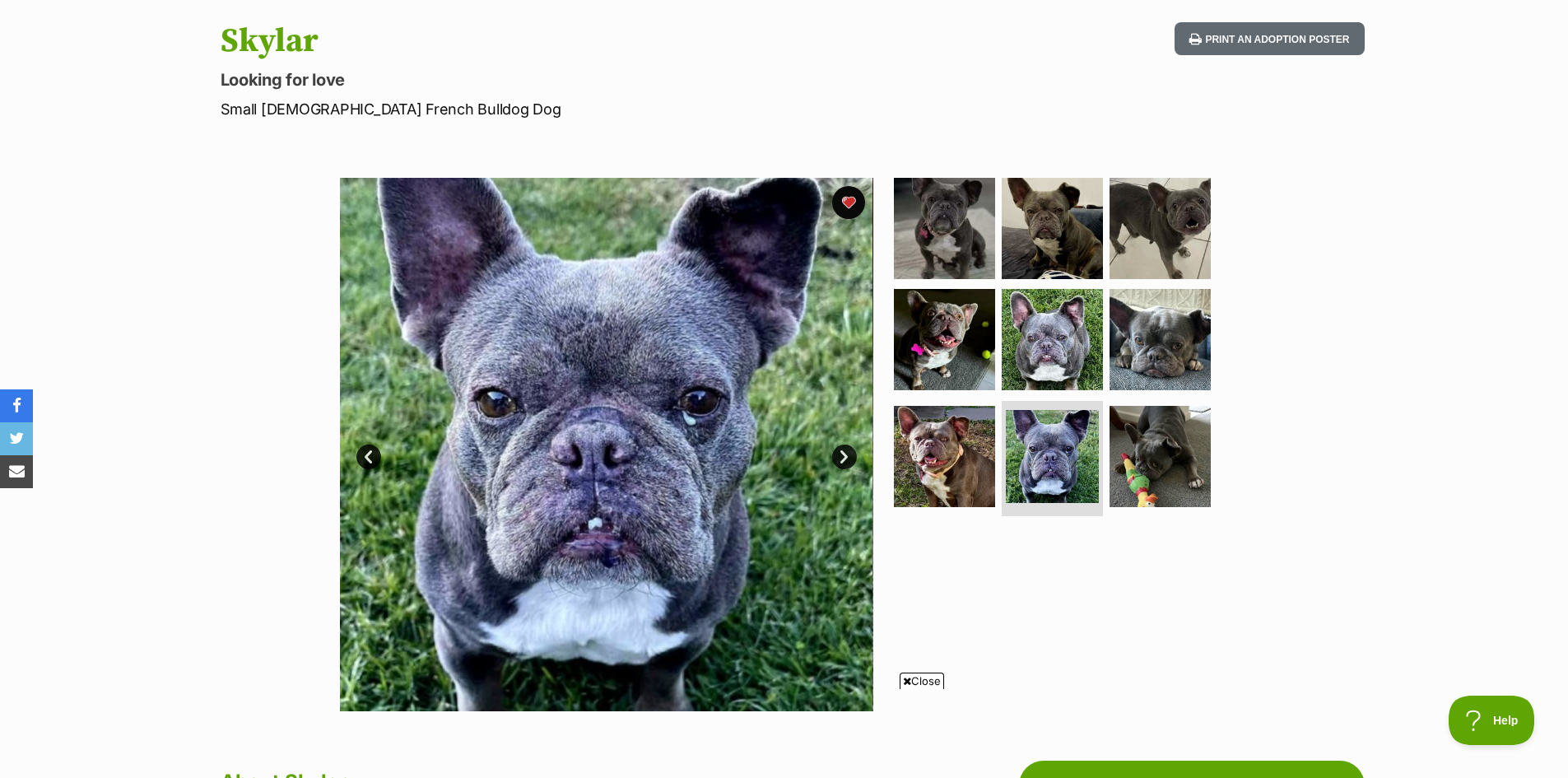
click at [836, 459] on link "Next" at bounding box center [845, 457] width 25 height 25
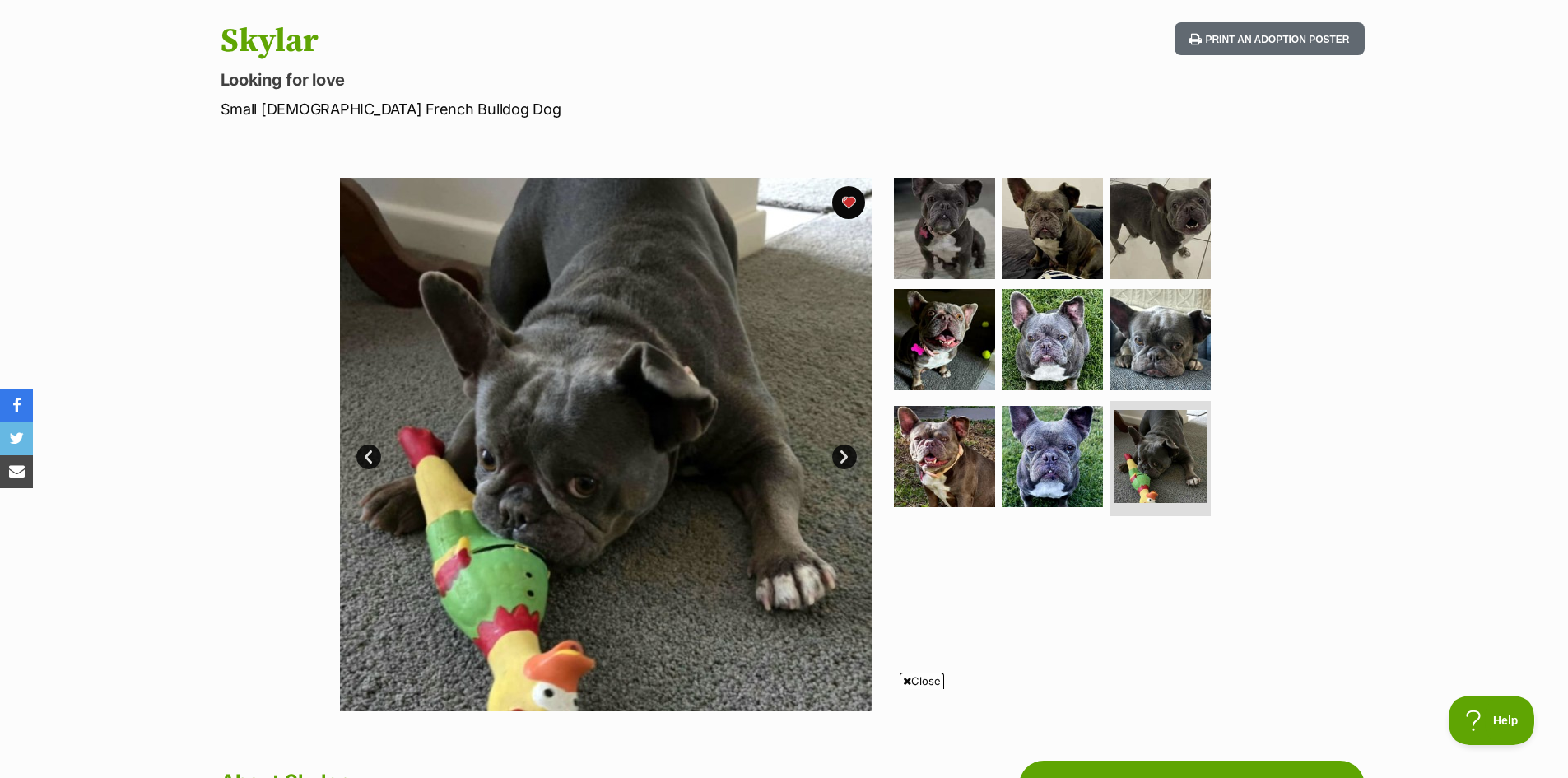
click at [836, 459] on link "Next" at bounding box center [845, 457] width 25 height 25
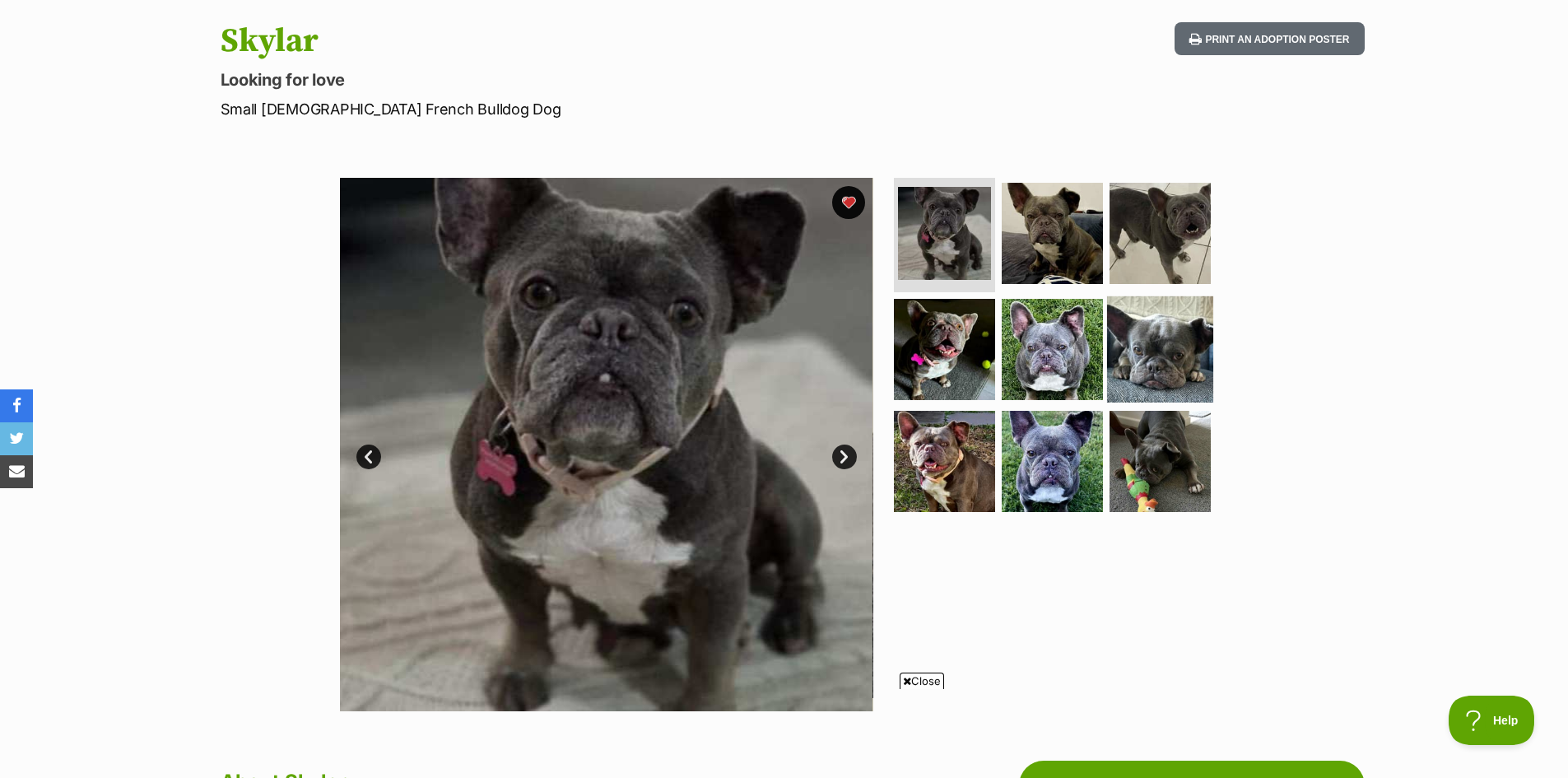
click at [1141, 374] on img at bounding box center [1160, 349] width 106 height 106
